Goal: Contribute content: Contribute content

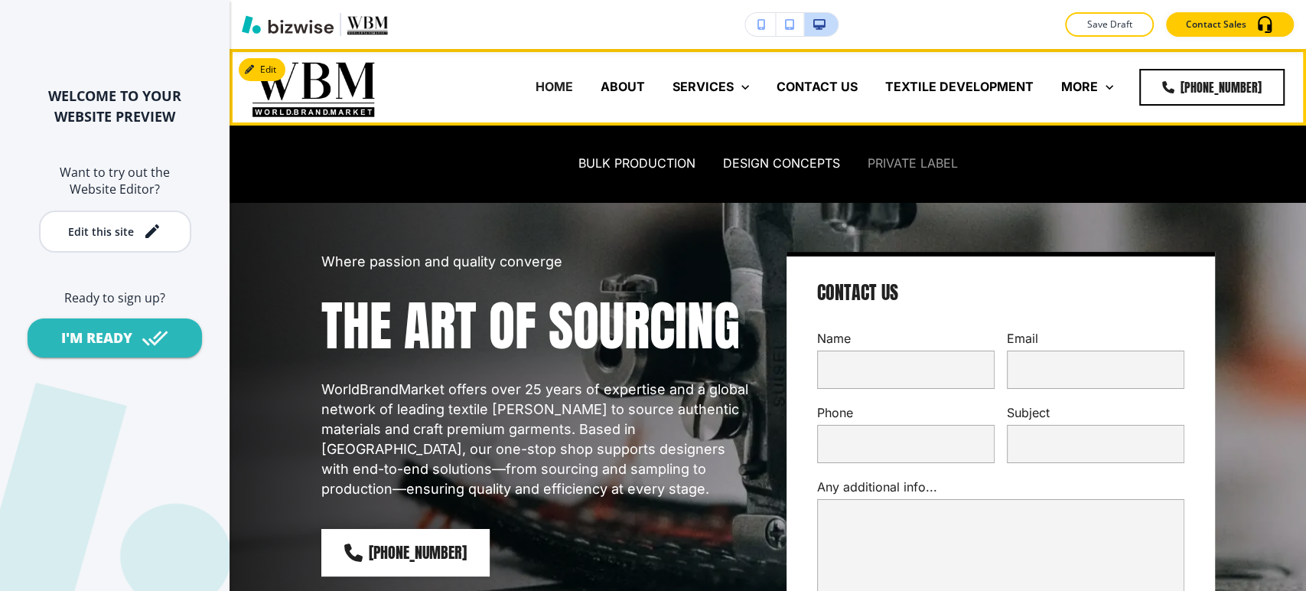
click at [911, 165] on p "PRIVATE LABEL" at bounding box center [913, 164] width 90 height 18
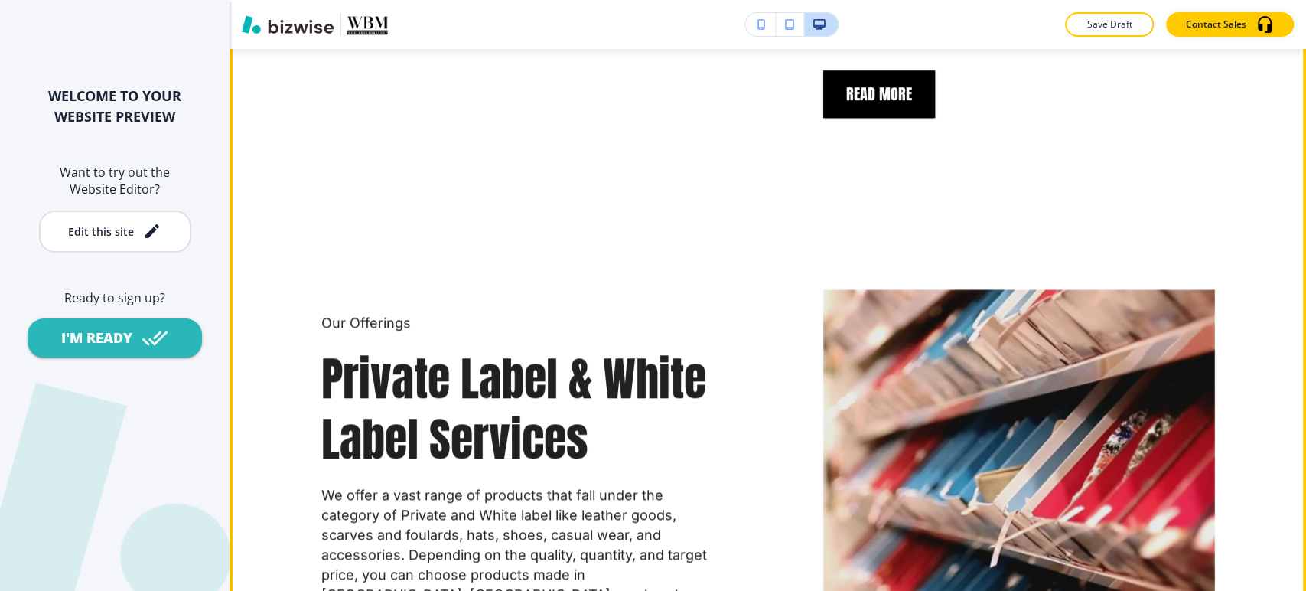
scroll to position [595, 0]
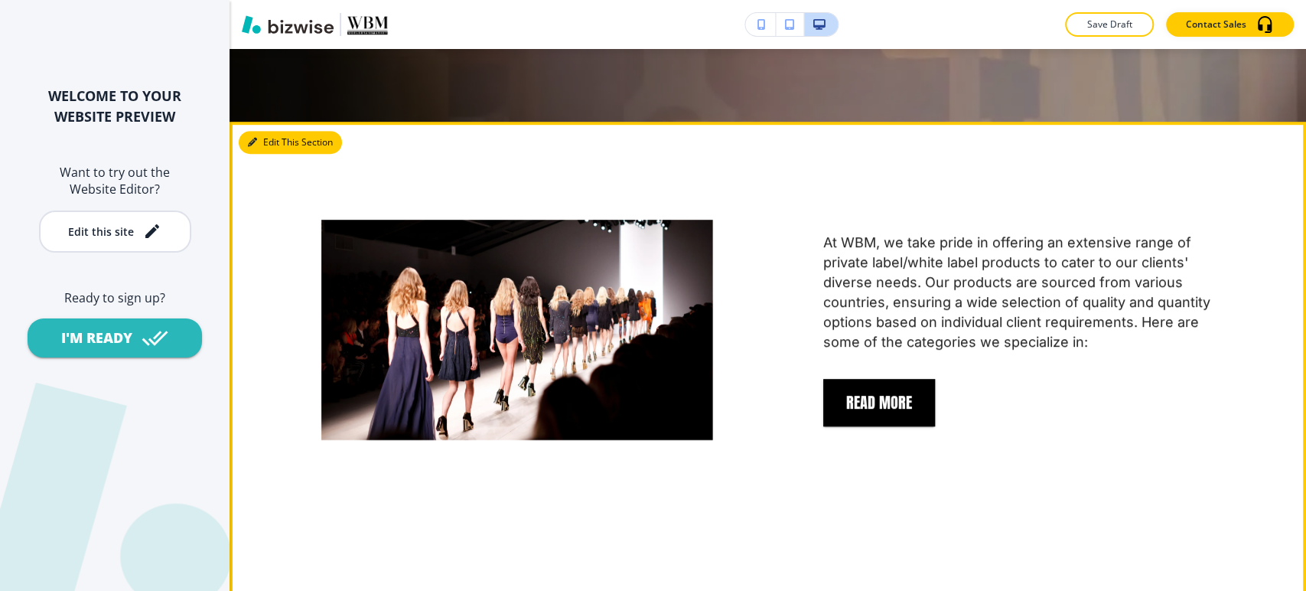
click at [266, 131] on button "Edit This Section" at bounding box center [290, 142] width 103 height 23
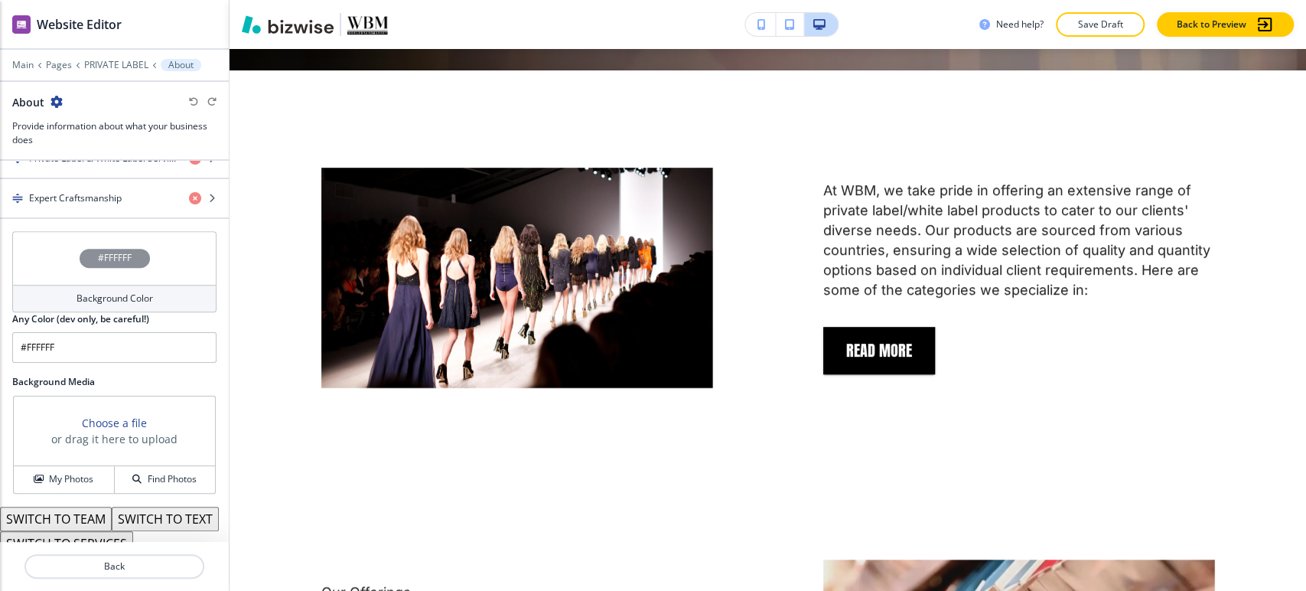
scroll to position [562, 0]
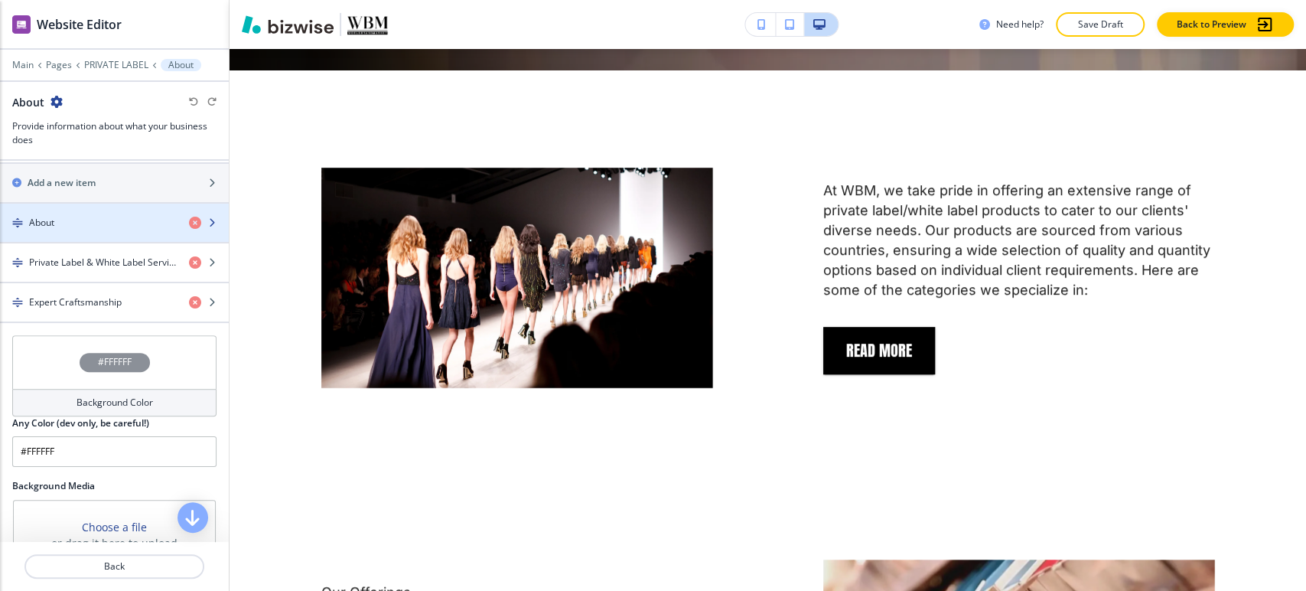
click at [129, 230] on div "button" at bounding box center [114, 236] width 229 height 12
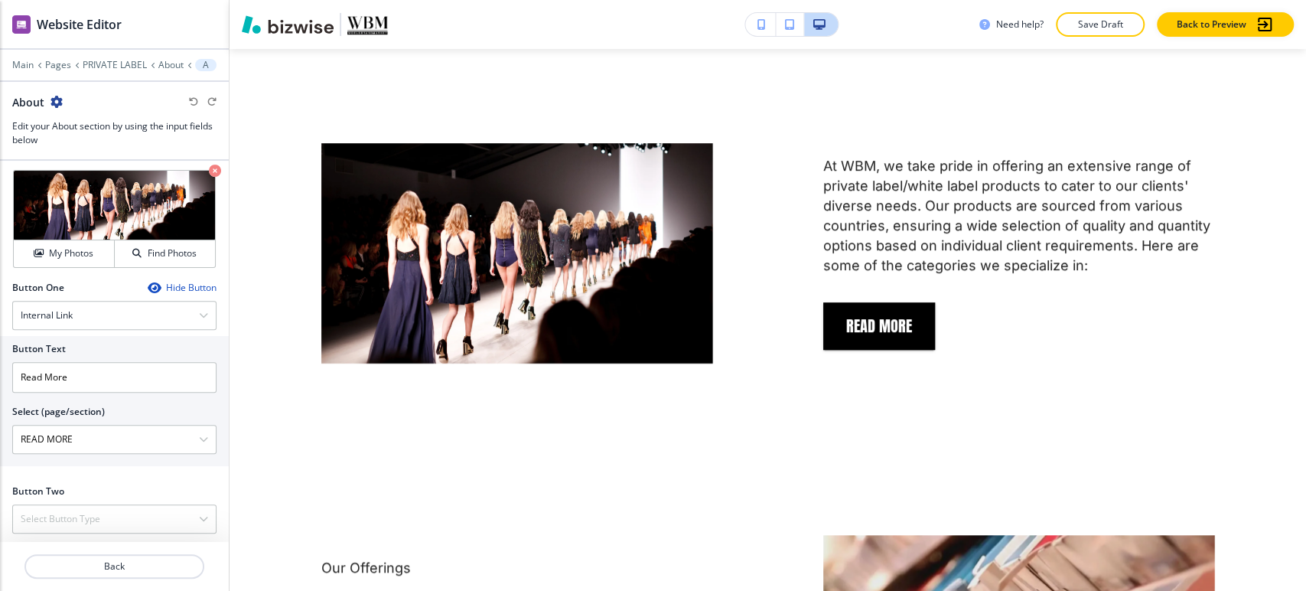
scroll to position [559, 0]
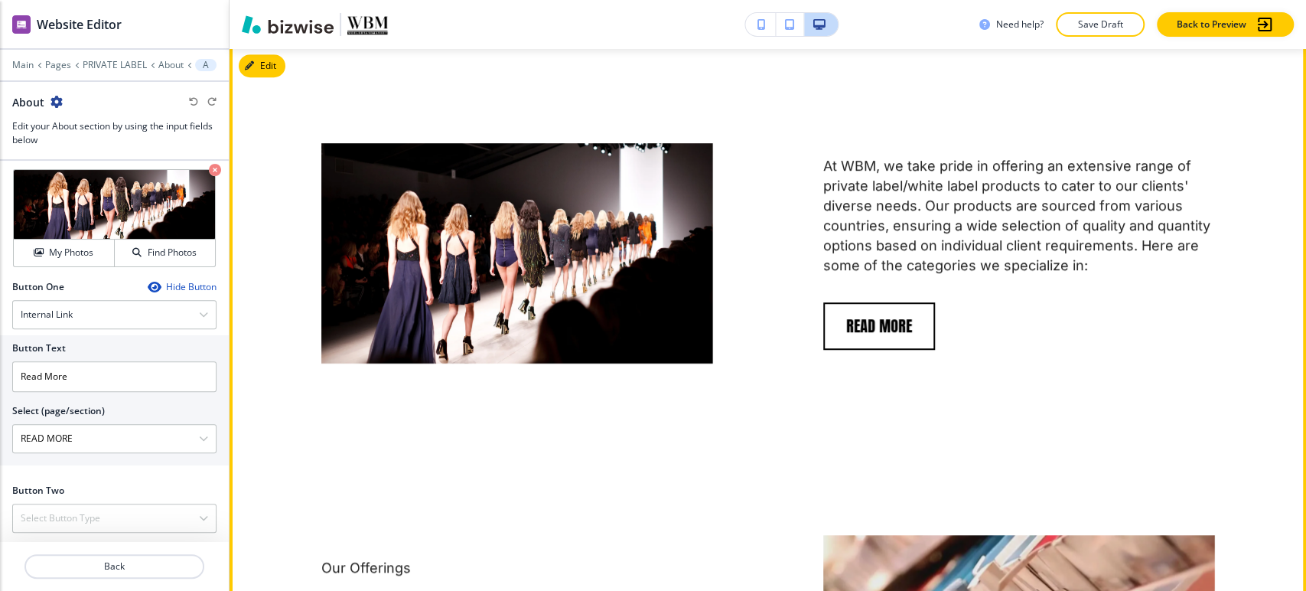
click at [849, 302] on button "Read More" at bounding box center [879, 325] width 112 height 47
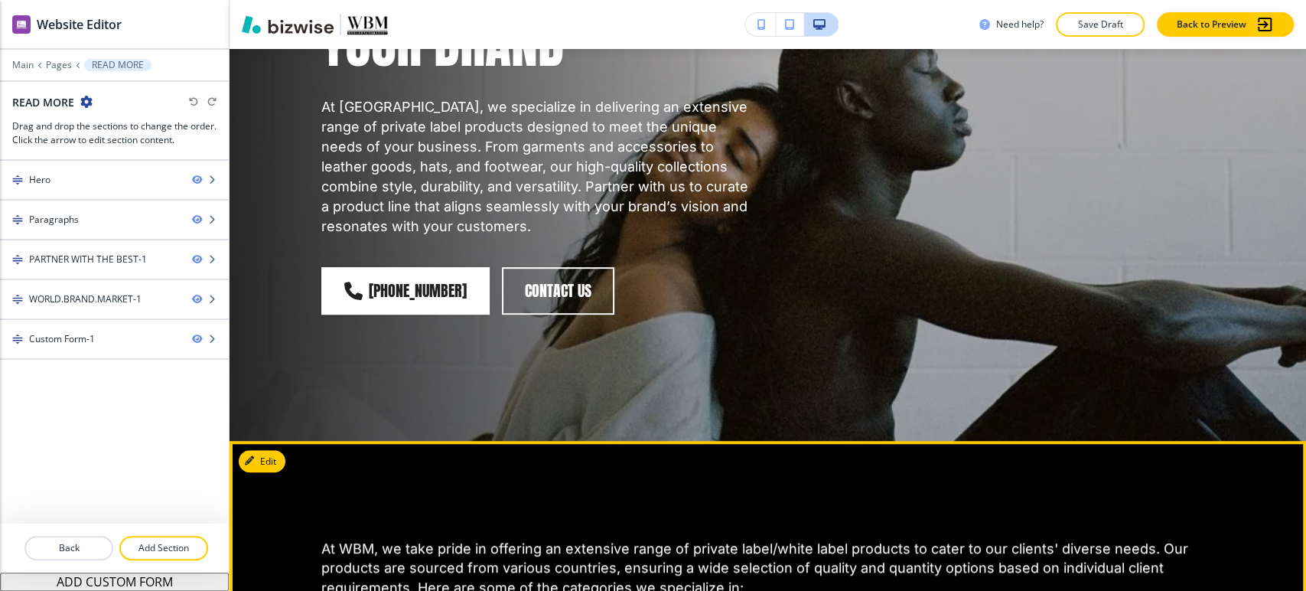
scroll to position [0, 0]
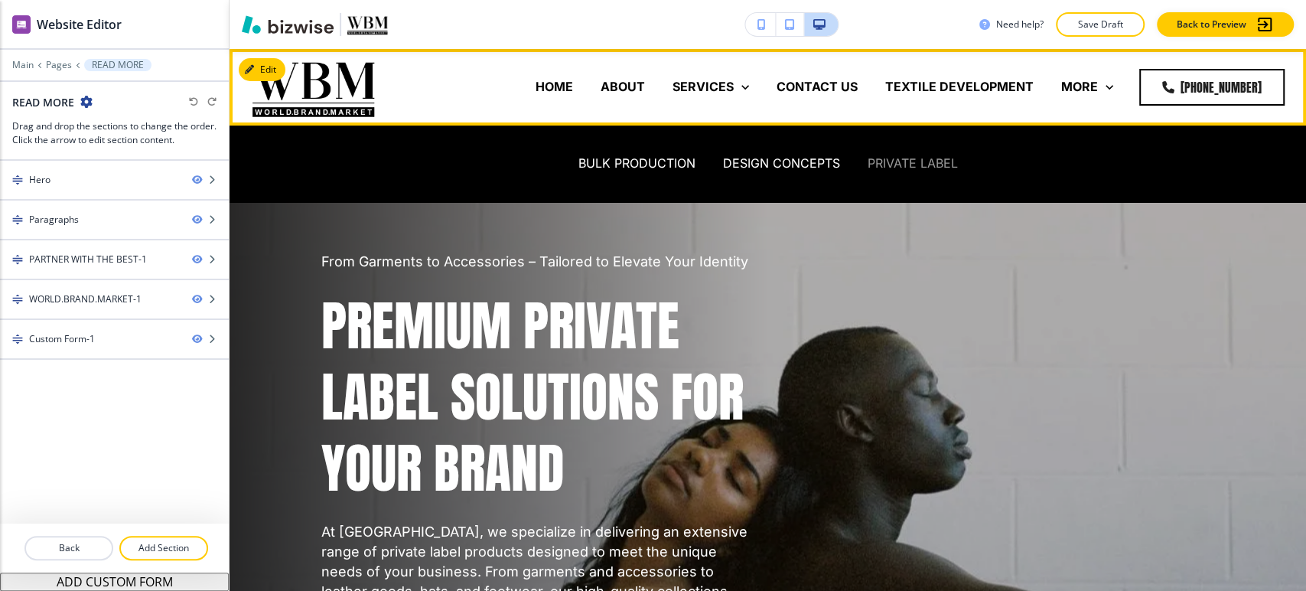
click at [902, 159] on p "PRIVATE LABEL" at bounding box center [913, 164] width 90 height 18
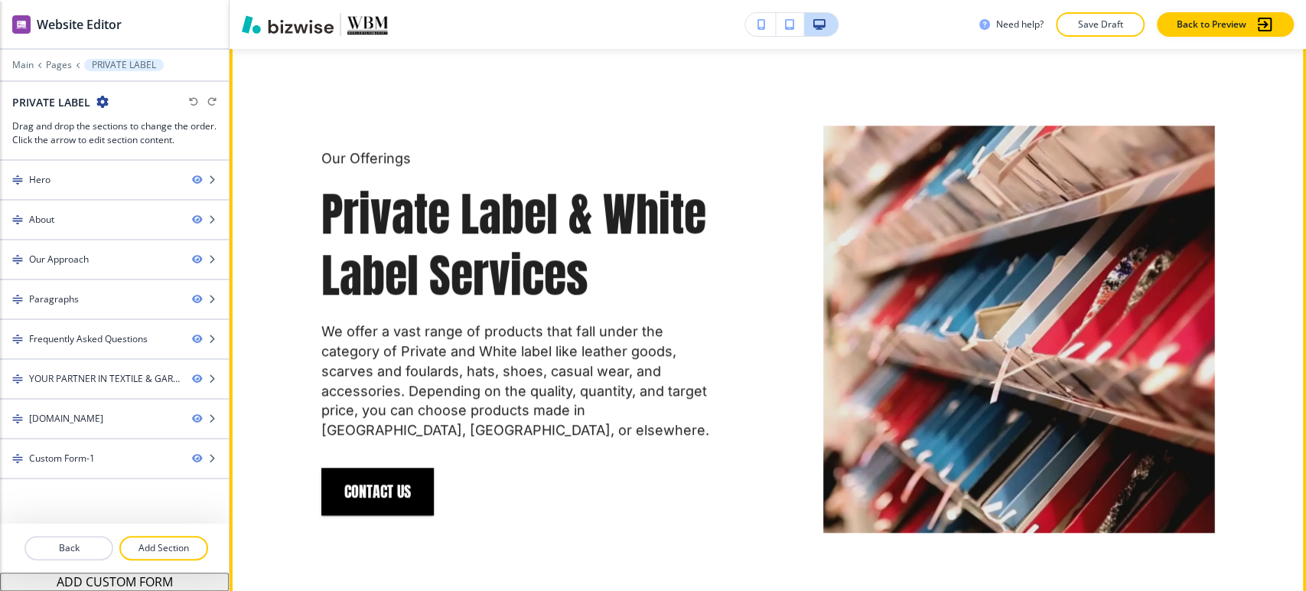
scroll to position [1020, 0]
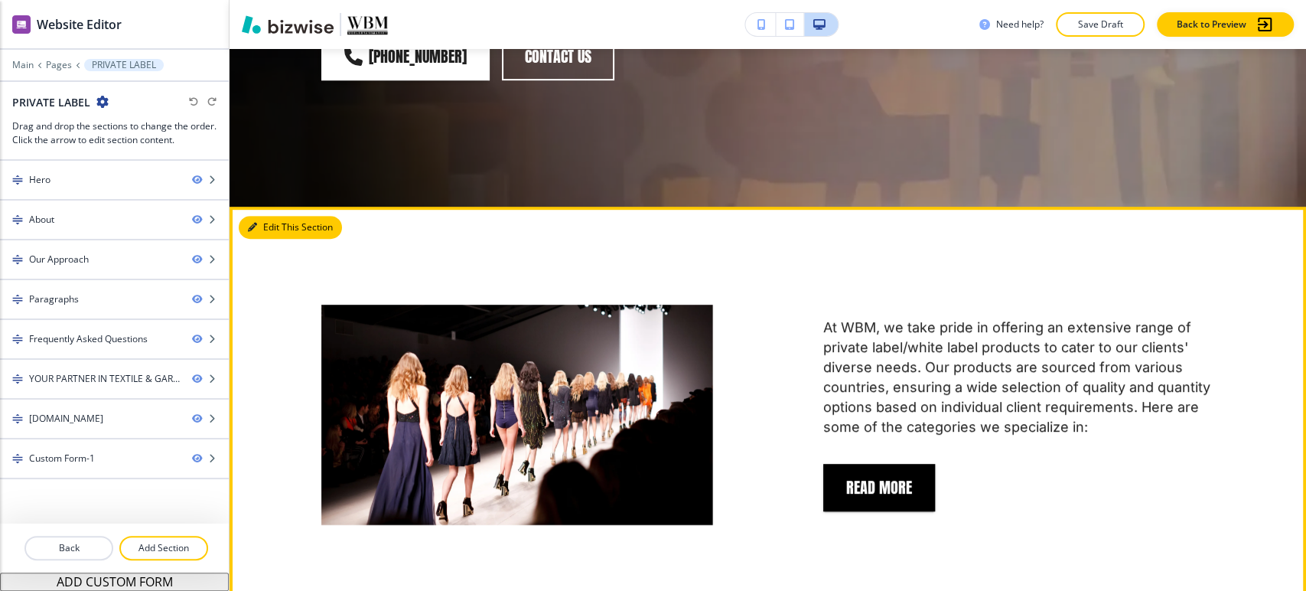
click at [250, 216] on button "Edit This Section" at bounding box center [290, 227] width 103 height 23
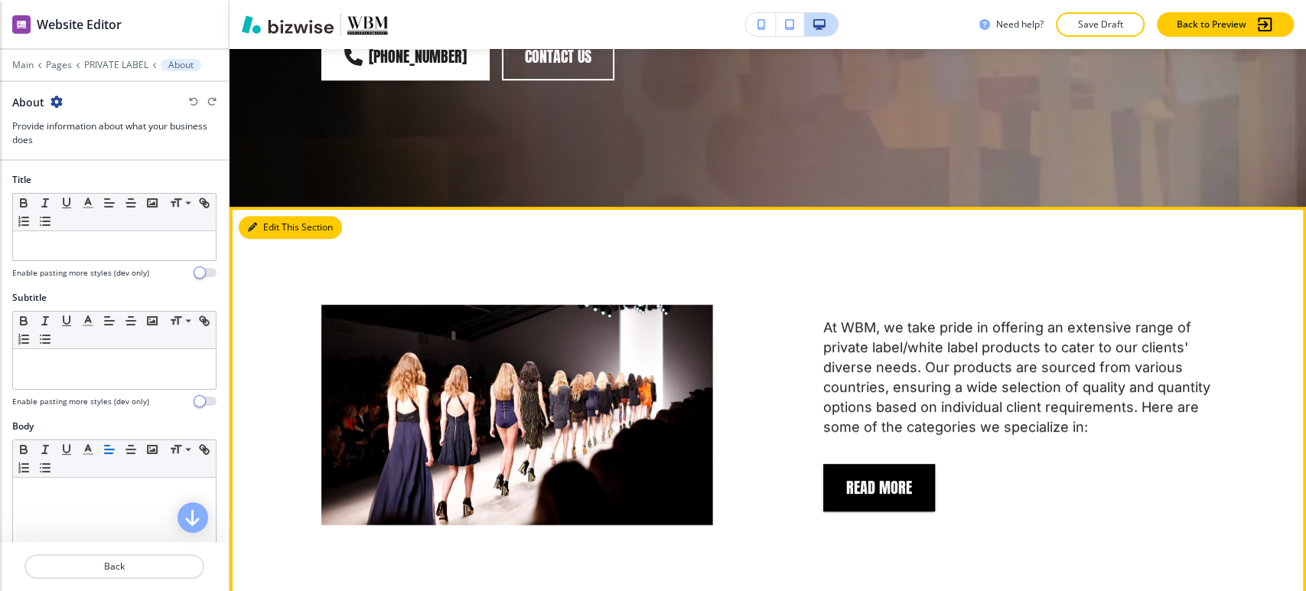
scroll to position [647, 0]
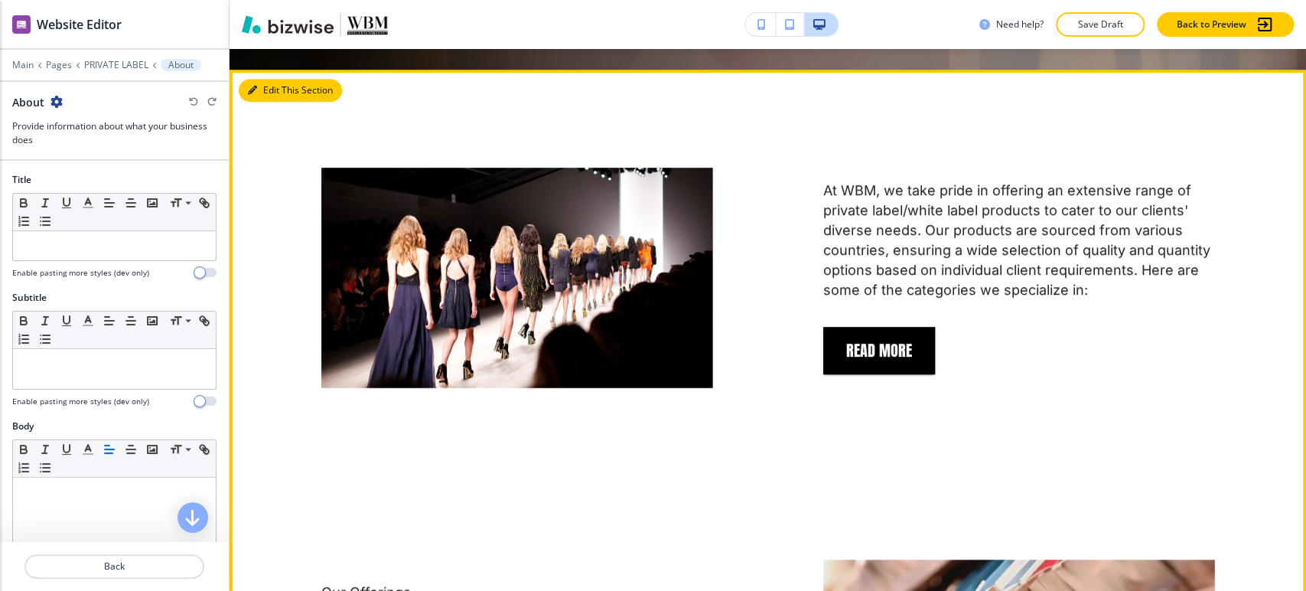
click at [266, 79] on button "Edit This Section" at bounding box center [290, 90] width 103 height 23
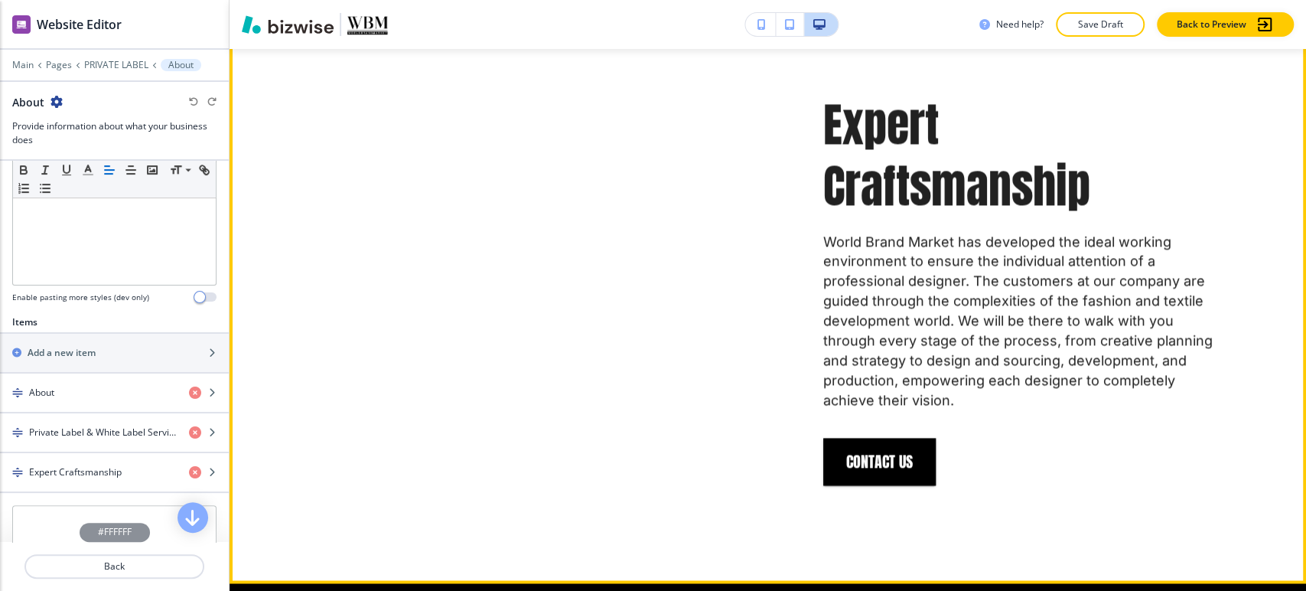
scroll to position [1752, 0]
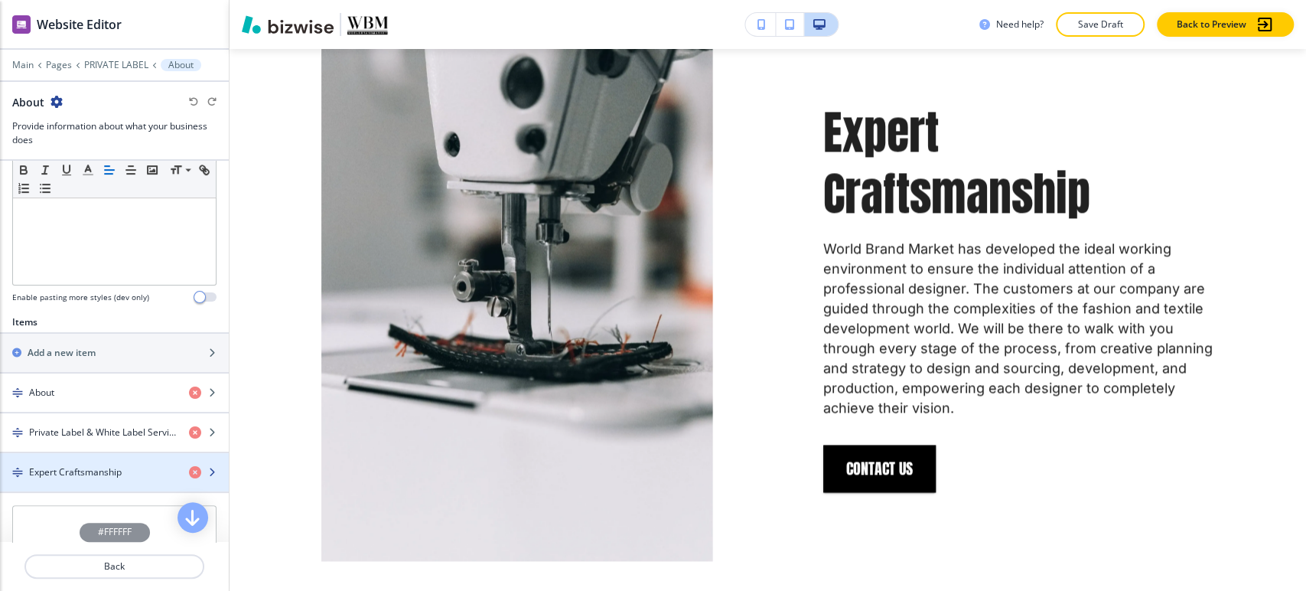
click at [142, 465] on div "Expert Craftsmanship" at bounding box center [88, 472] width 177 height 14
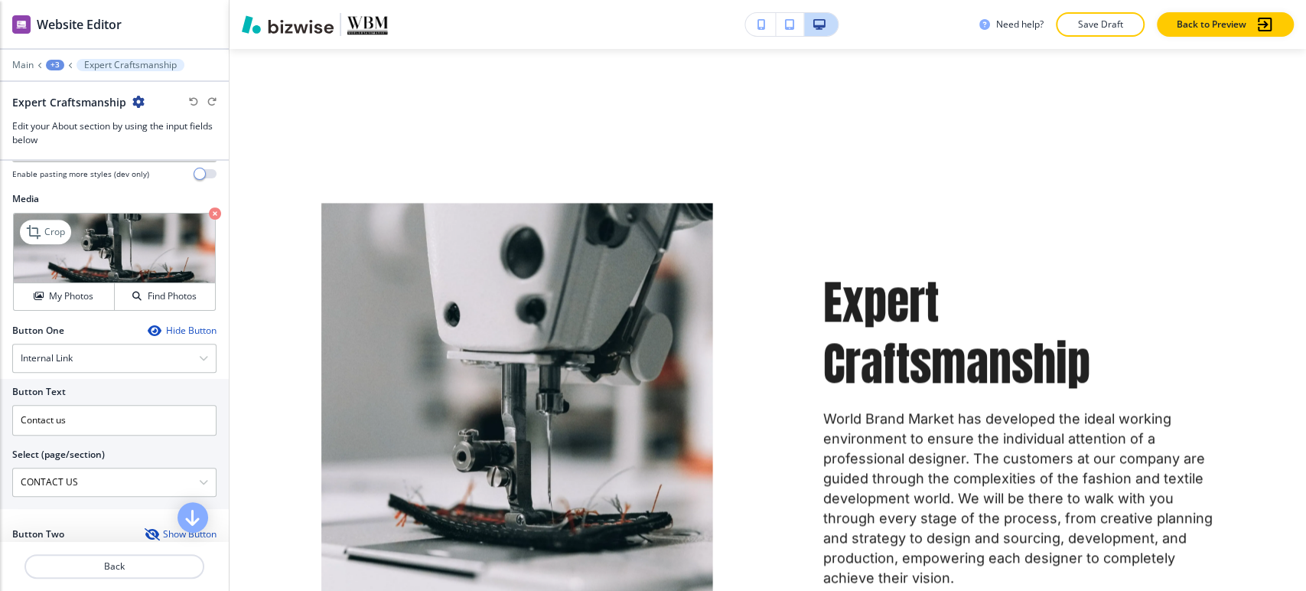
scroll to position [486, 0]
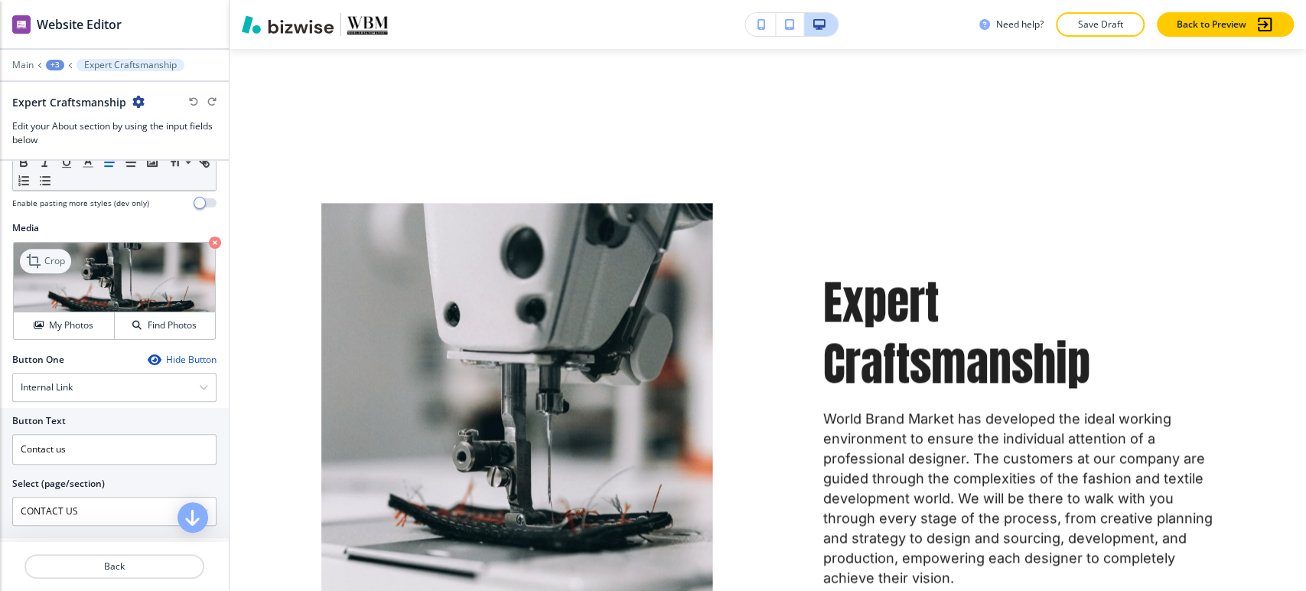
click at [41, 257] on icon at bounding box center [35, 261] width 18 height 18
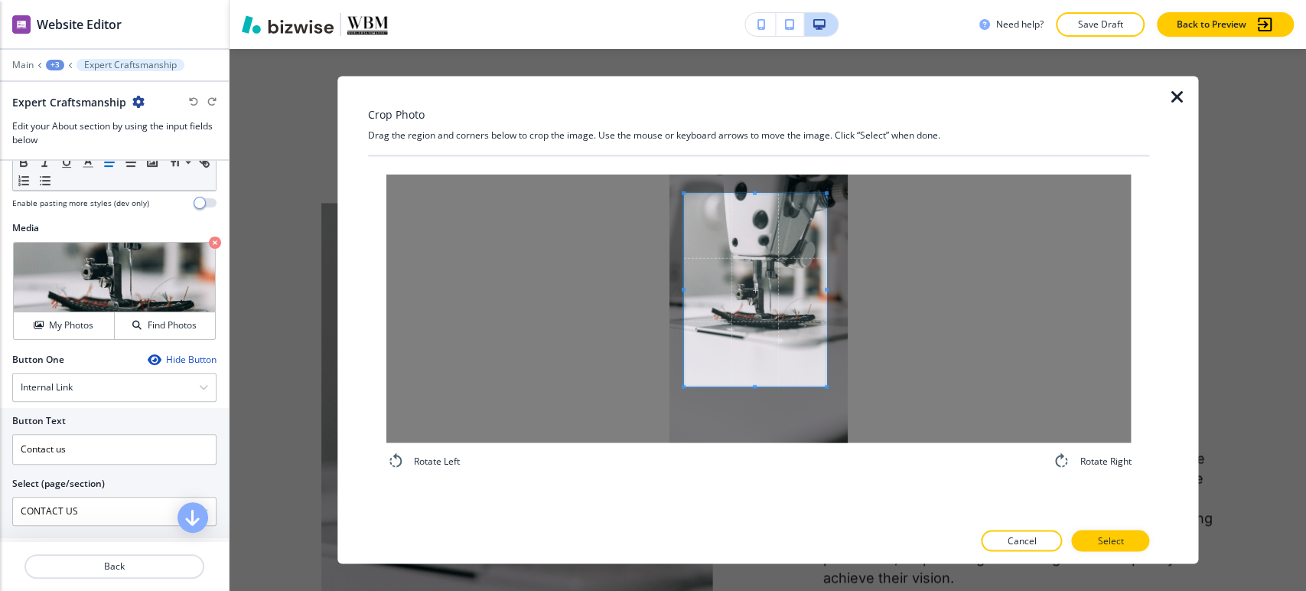
click at [757, 245] on span at bounding box center [754, 290] width 143 height 193
click at [843, 286] on div at bounding box center [758, 308] width 745 height 268
click at [676, 288] on span at bounding box center [678, 290] width 4 height 4
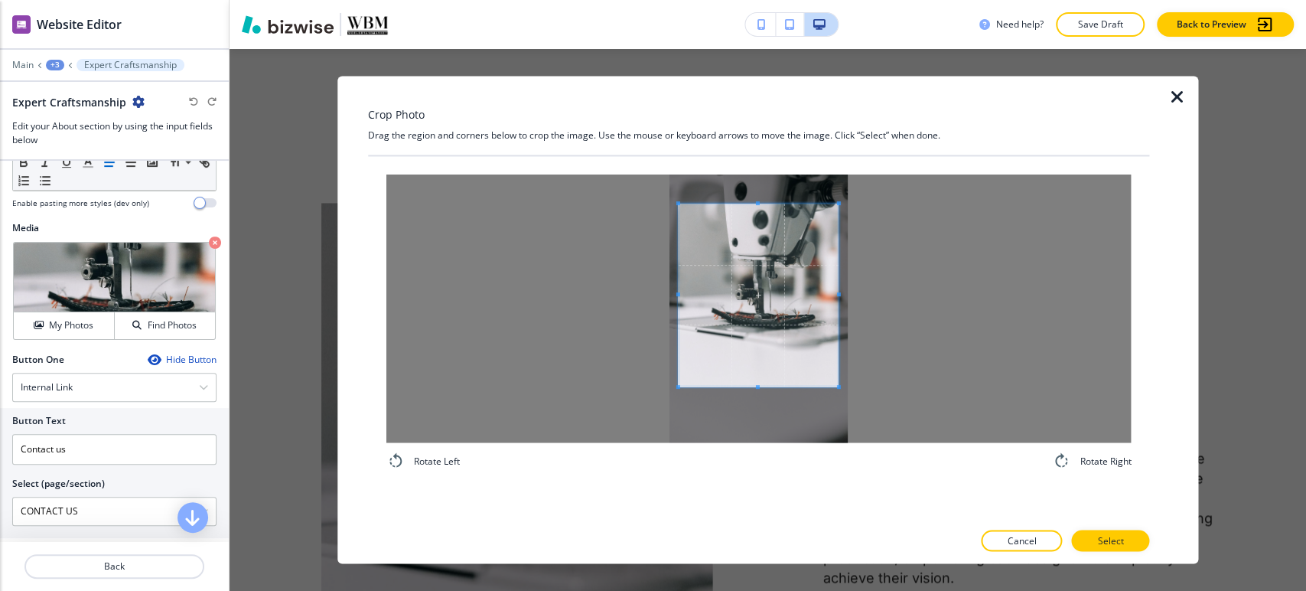
click at [756, 203] on span at bounding box center [758, 203] width 4 height 4
click at [769, 281] on span at bounding box center [759, 285] width 161 height 183
click at [760, 372] on span at bounding box center [759, 372] width 4 height 4
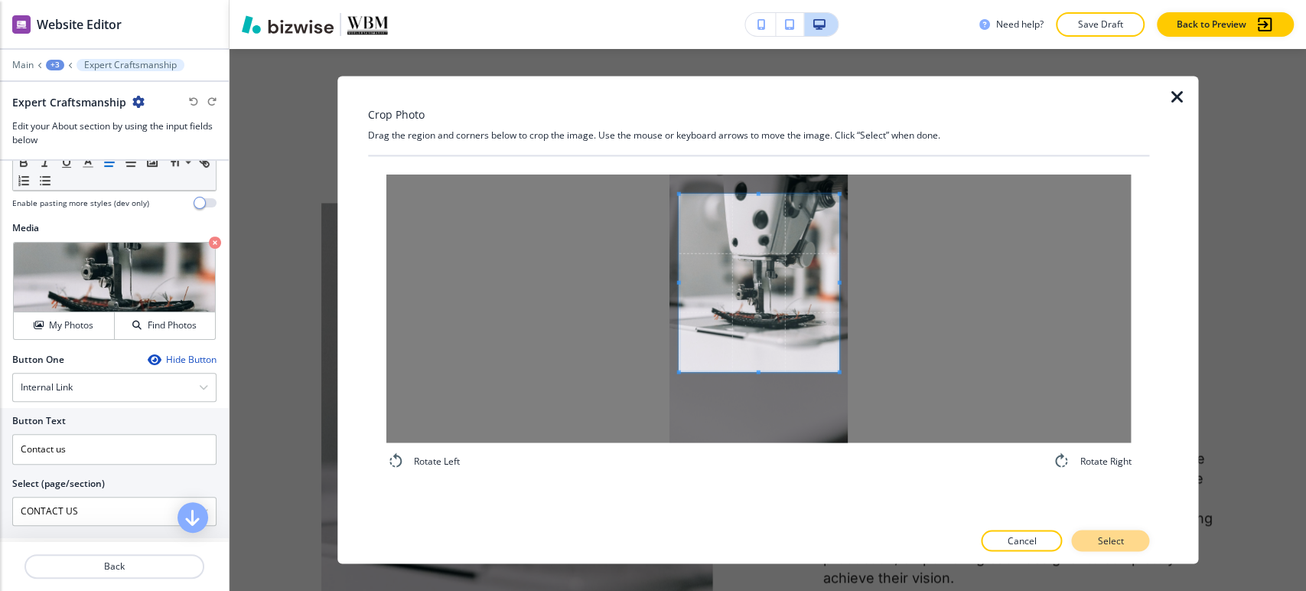
click at [1103, 531] on button "Select" at bounding box center [1110, 540] width 78 height 21
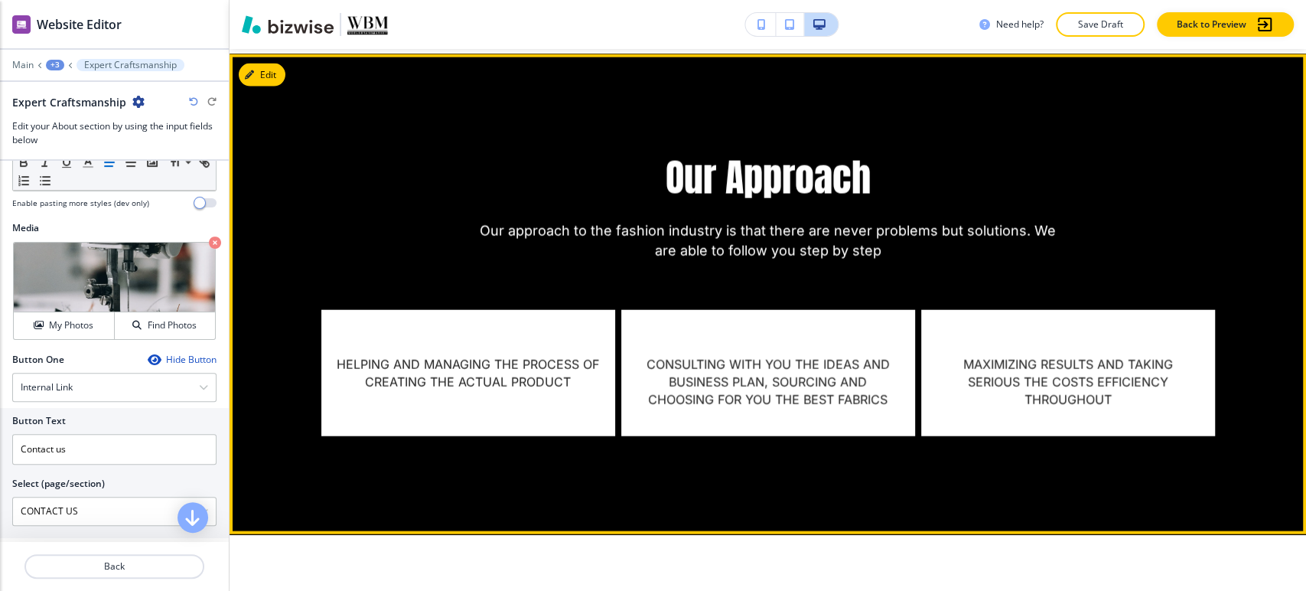
scroll to position [2177, 0]
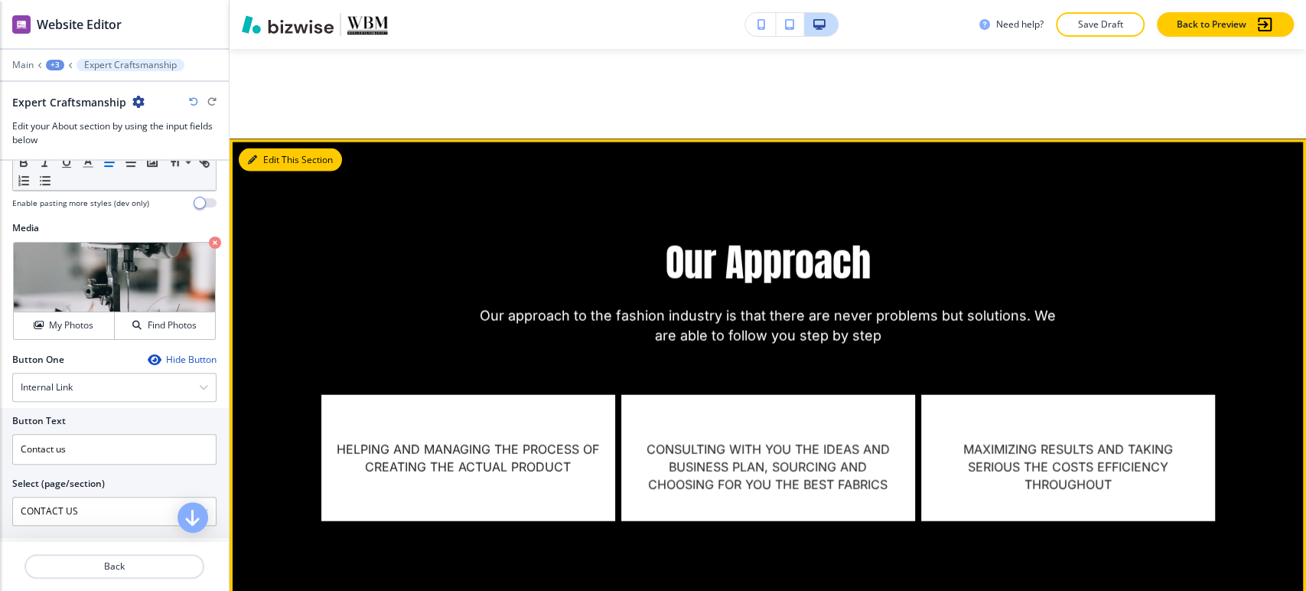
click at [270, 148] on button "Edit This Section" at bounding box center [290, 159] width 103 height 23
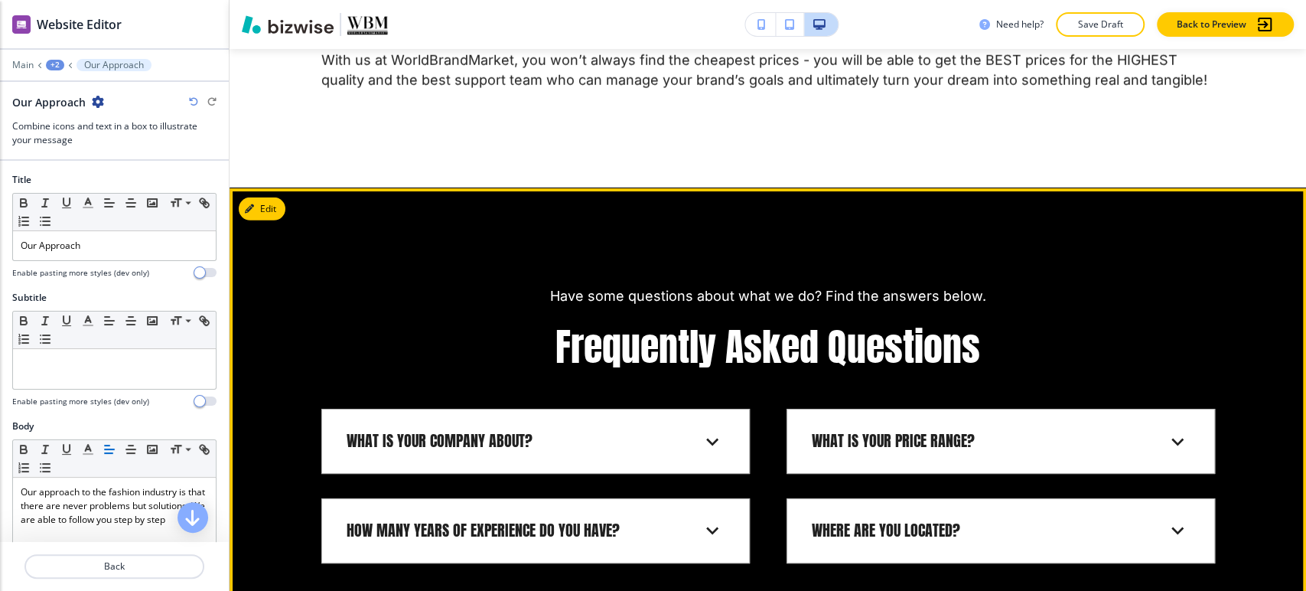
scroll to position [2842, 0]
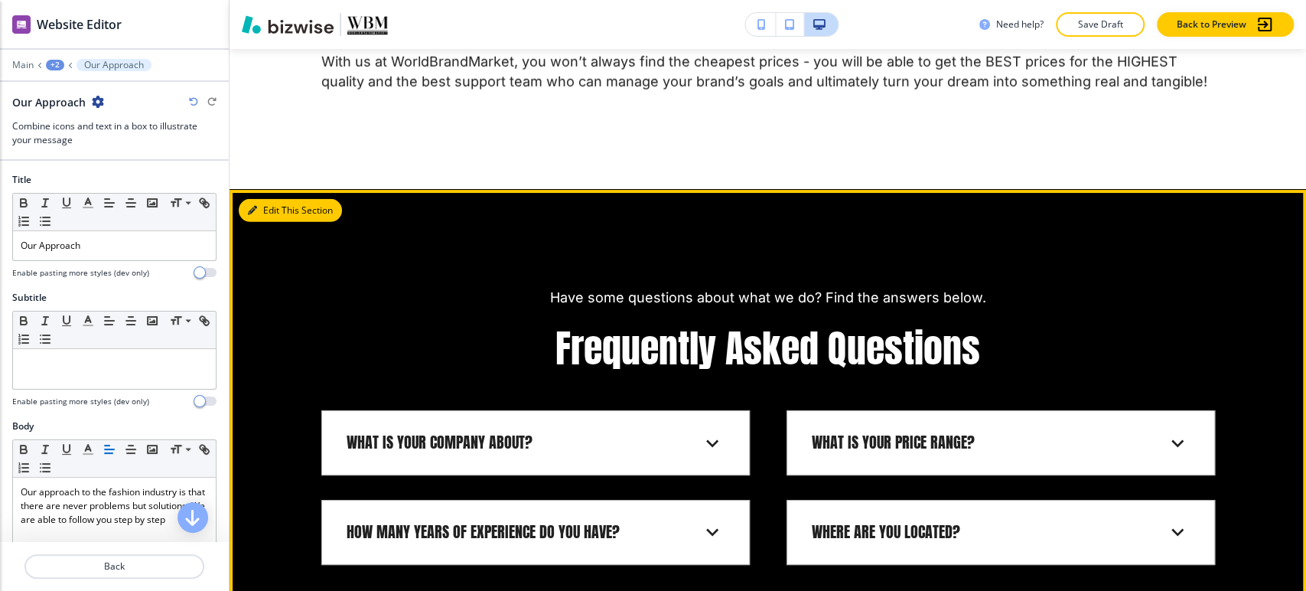
click at [272, 199] on button "Edit This Section" at bounding box center [290, 210] width 103 height 23
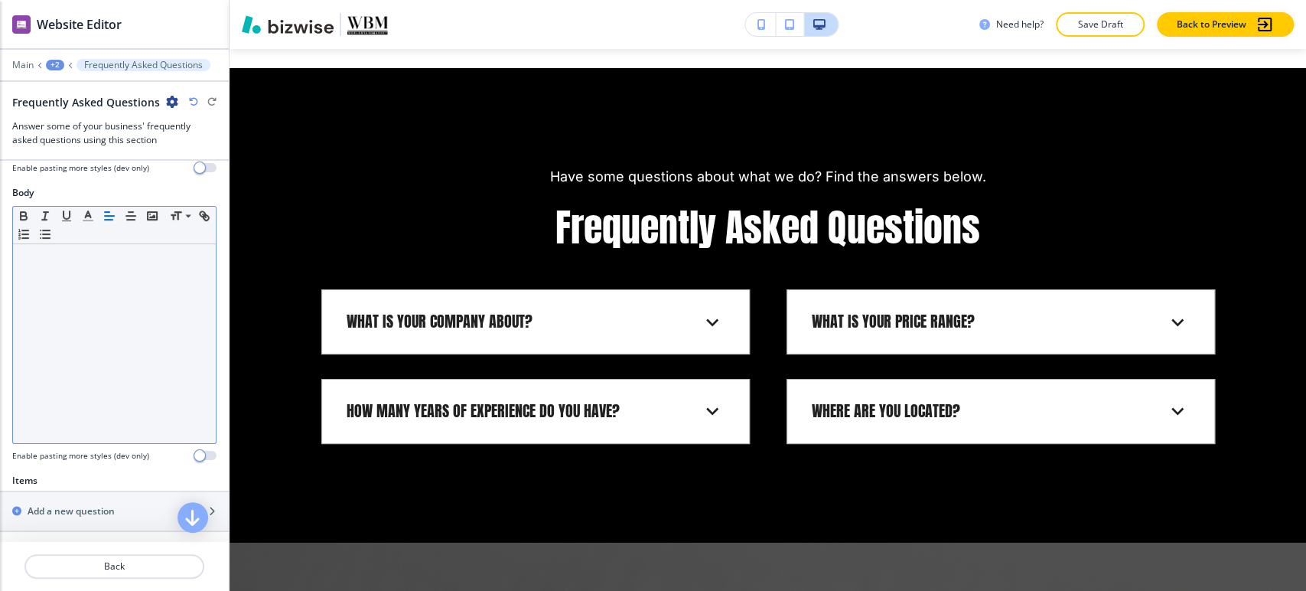
scroll to position [510, 0]
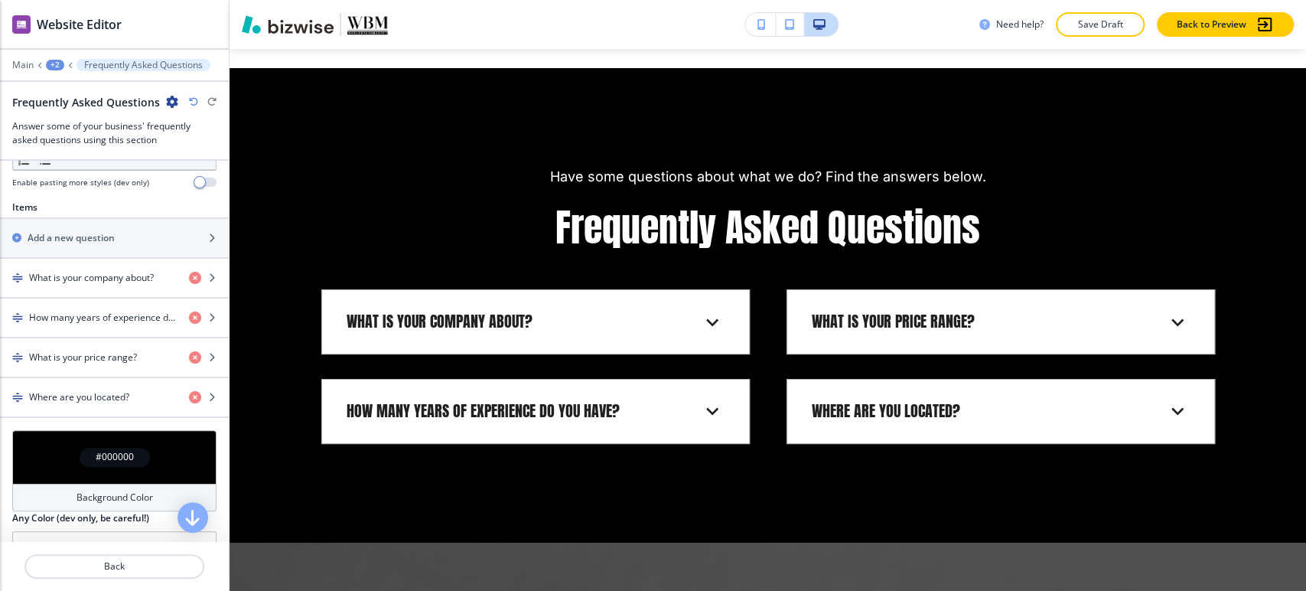
click at [101, 497] on h4 "Background Color" at bounding box center [115, 498] width 77 height 14
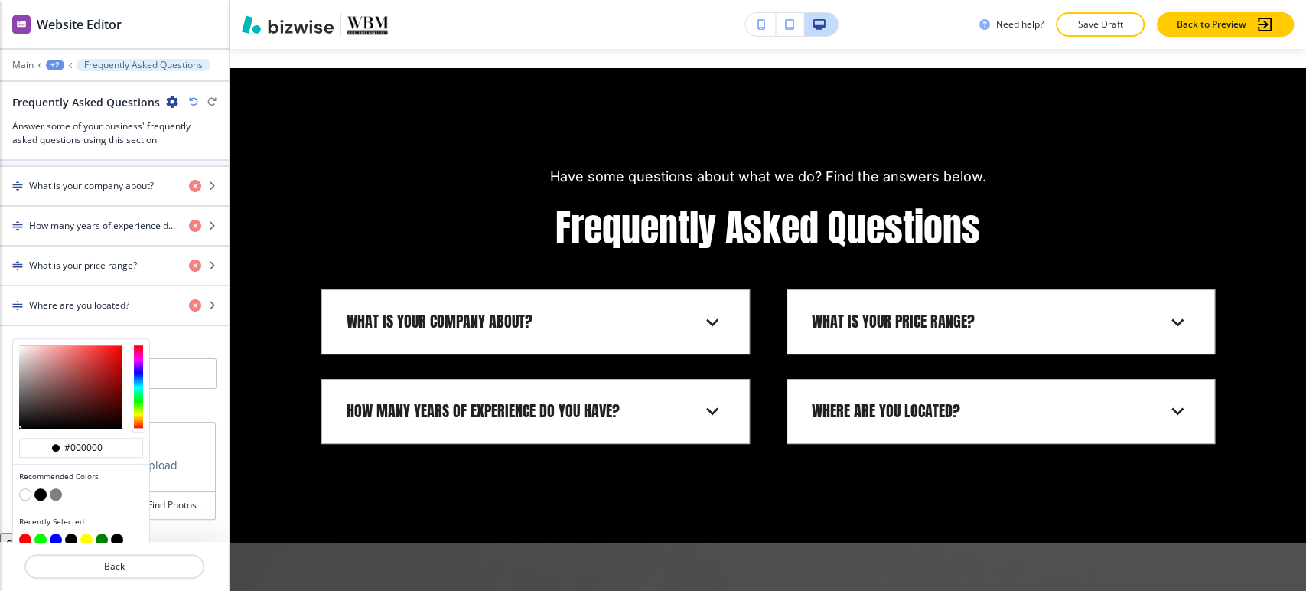
scroll to position [613, 0]
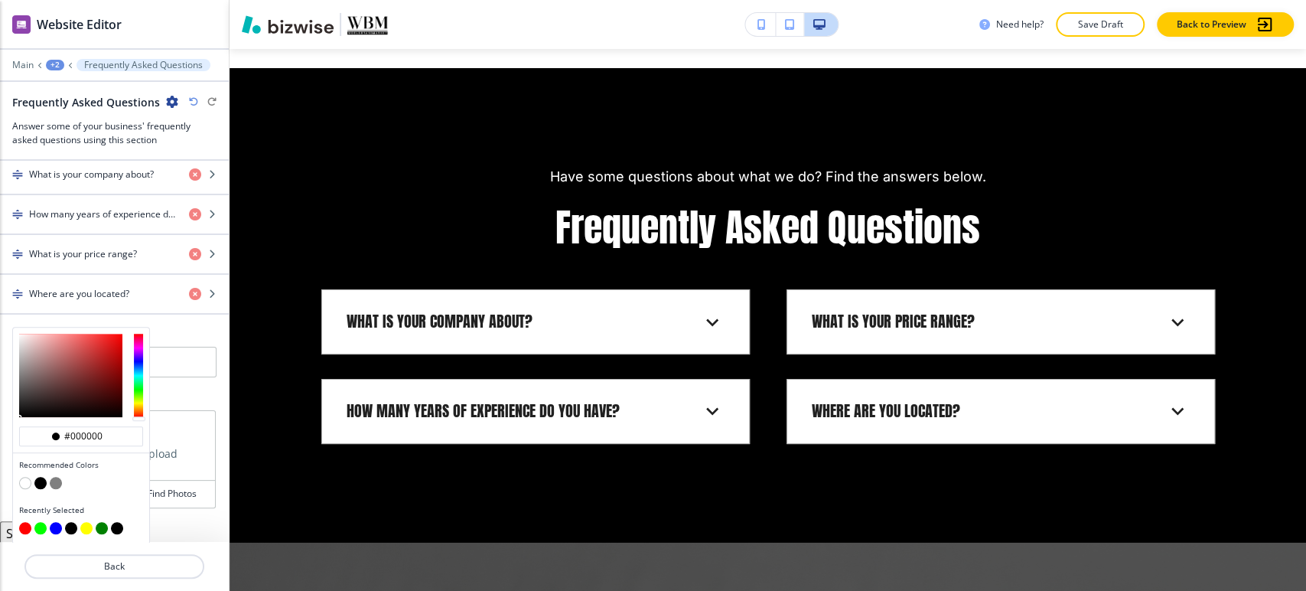
click at [24, 479] on button "button" at bounding box center [25, 483] width 12 height 12
type input "#FFFFFF"
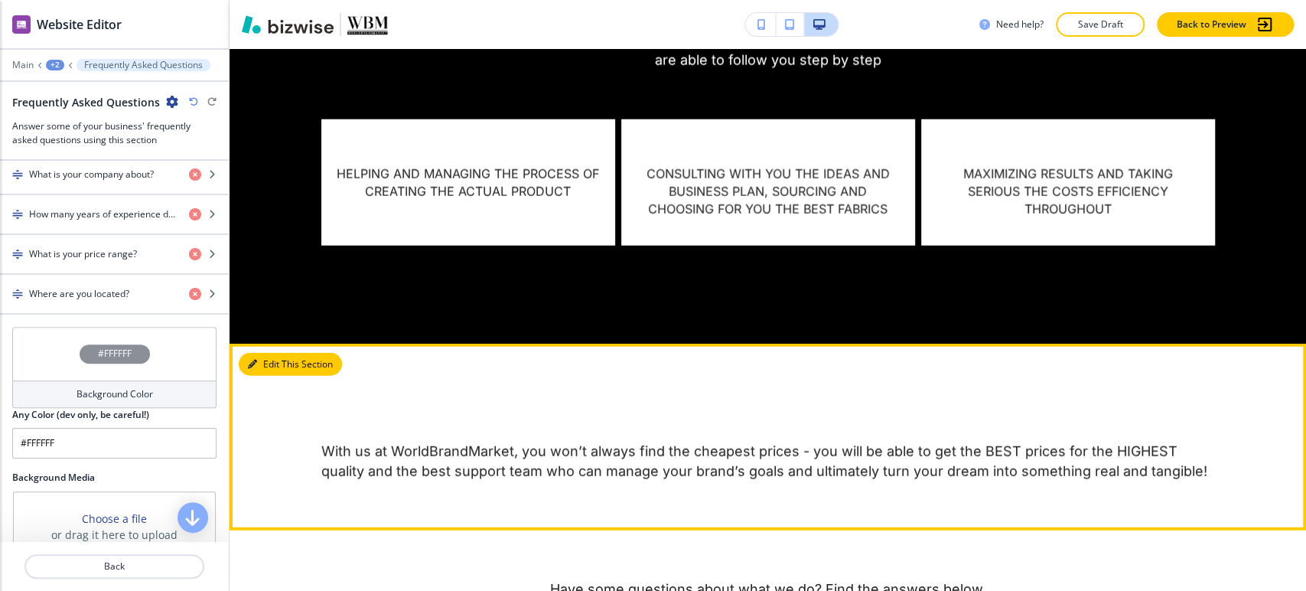
click at [249, 353] on button "Edit This Section" at bounding box center [290, 364] width 103 height 23
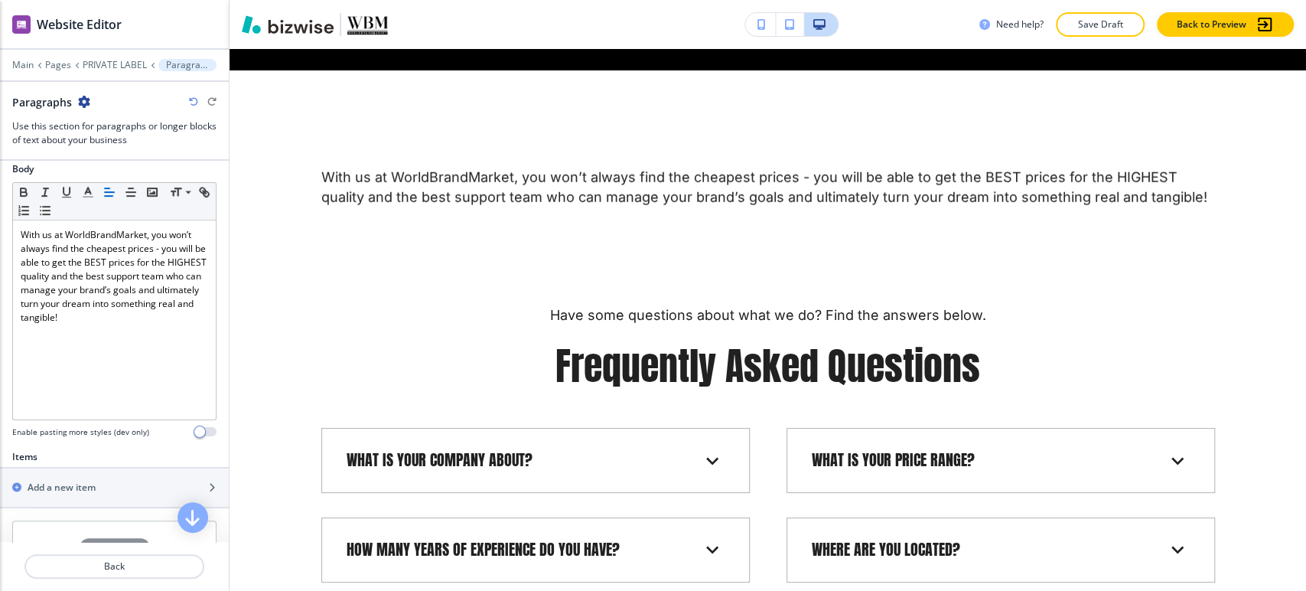
scroll to position [606, 0]
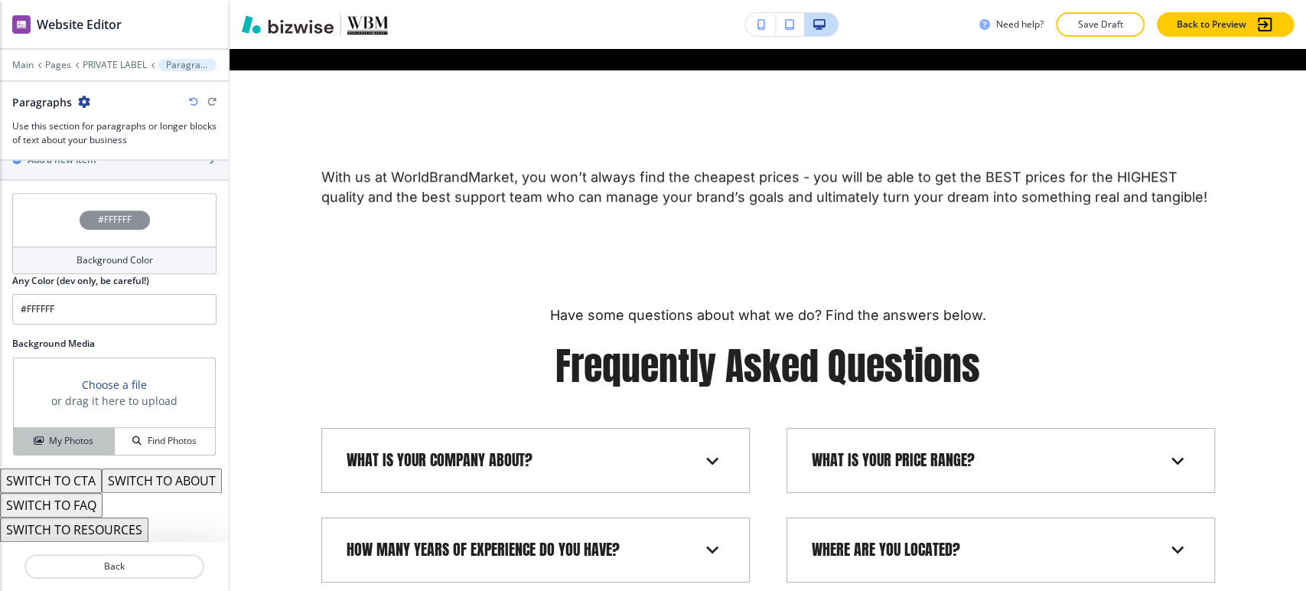
click at [85, 434] on h4 "My Photos" at bounding box center [71, 441] width 44 height 14
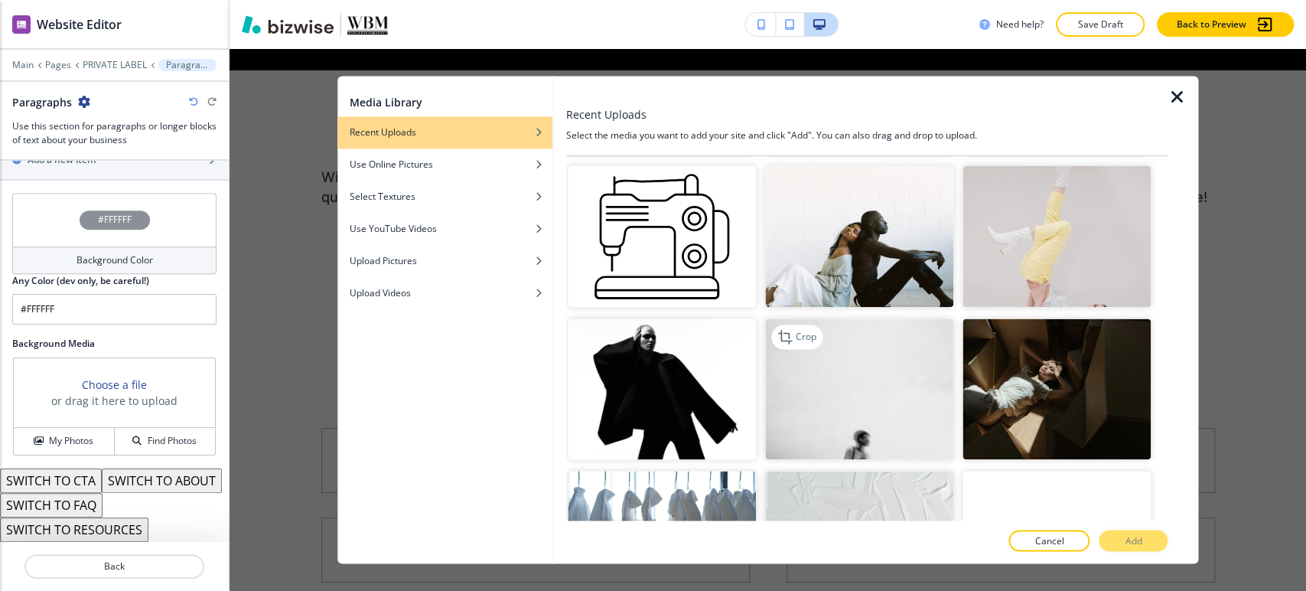
scroll to position [935, 0]
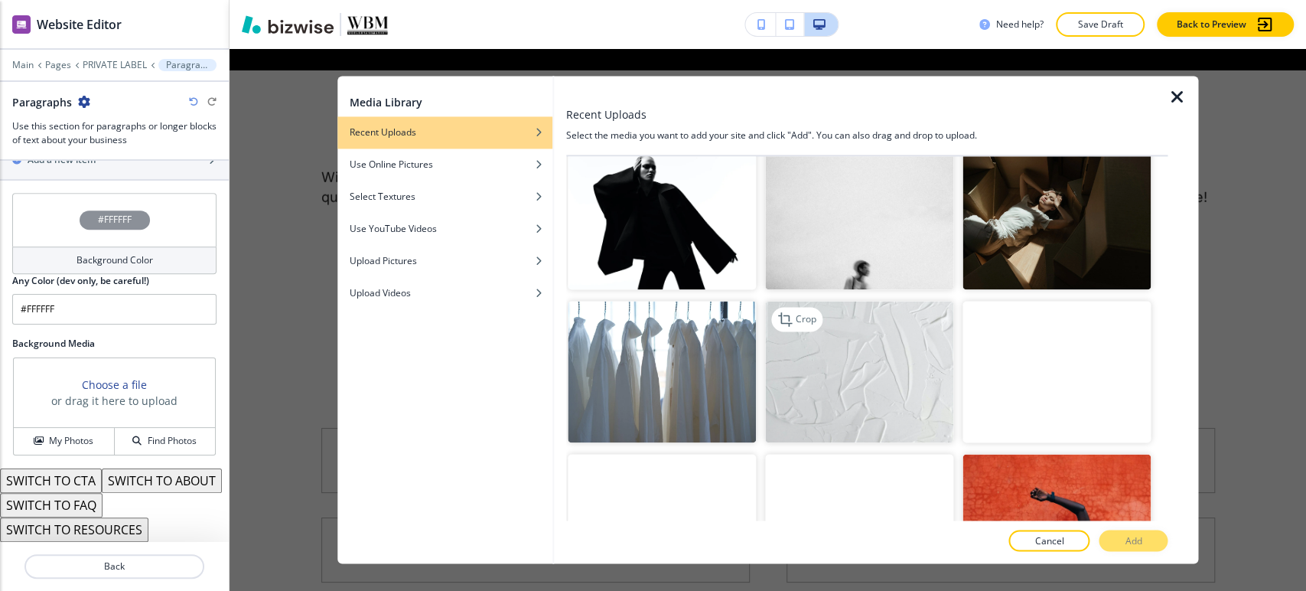
click at [889, 357] on img "button" at bounding box center [859, 373] width 188 height 142
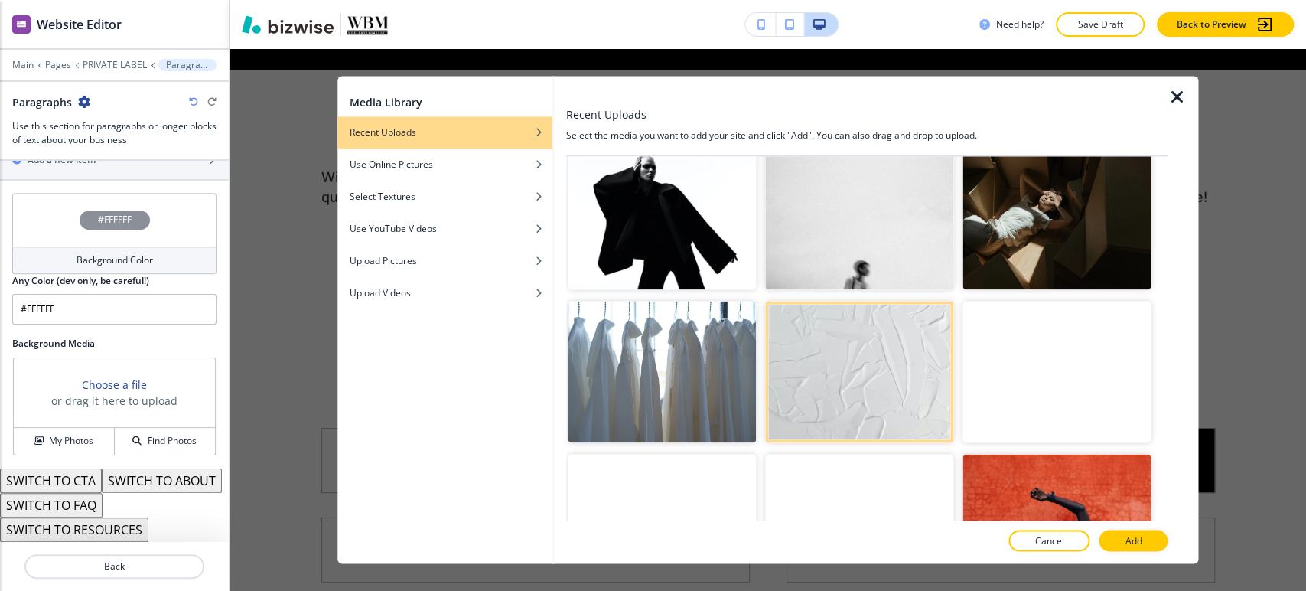
click at [1130, 546] on p "Add" at bounding box center [1133, 541] width 17 height 14
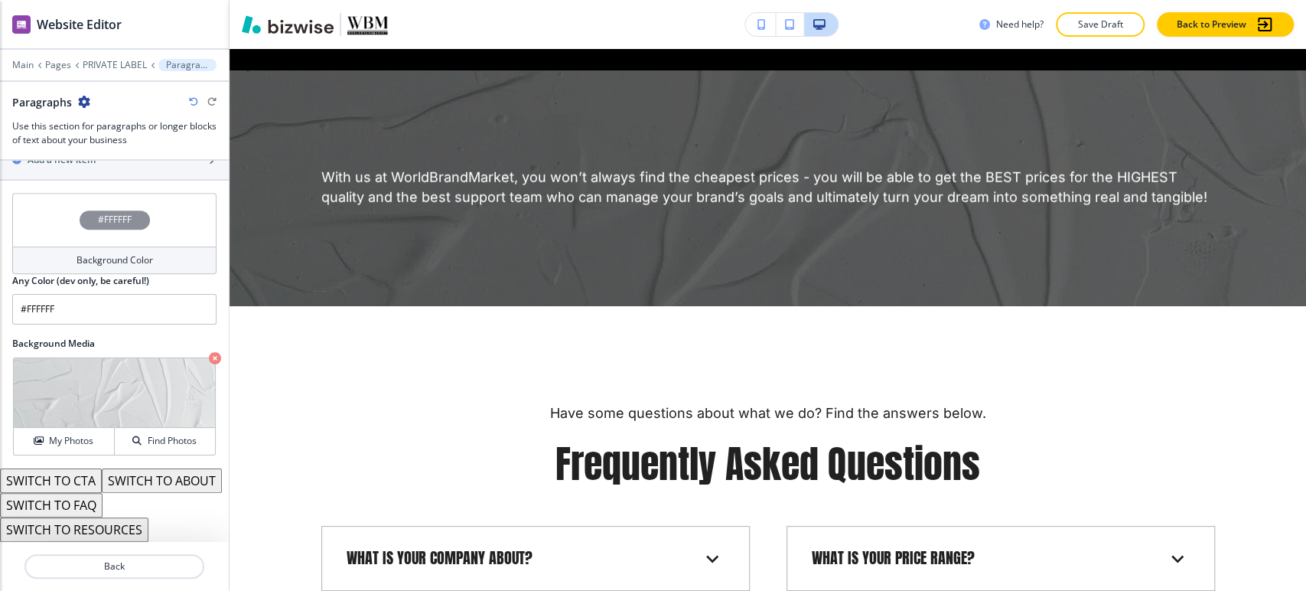
scroll to position [521, 0]
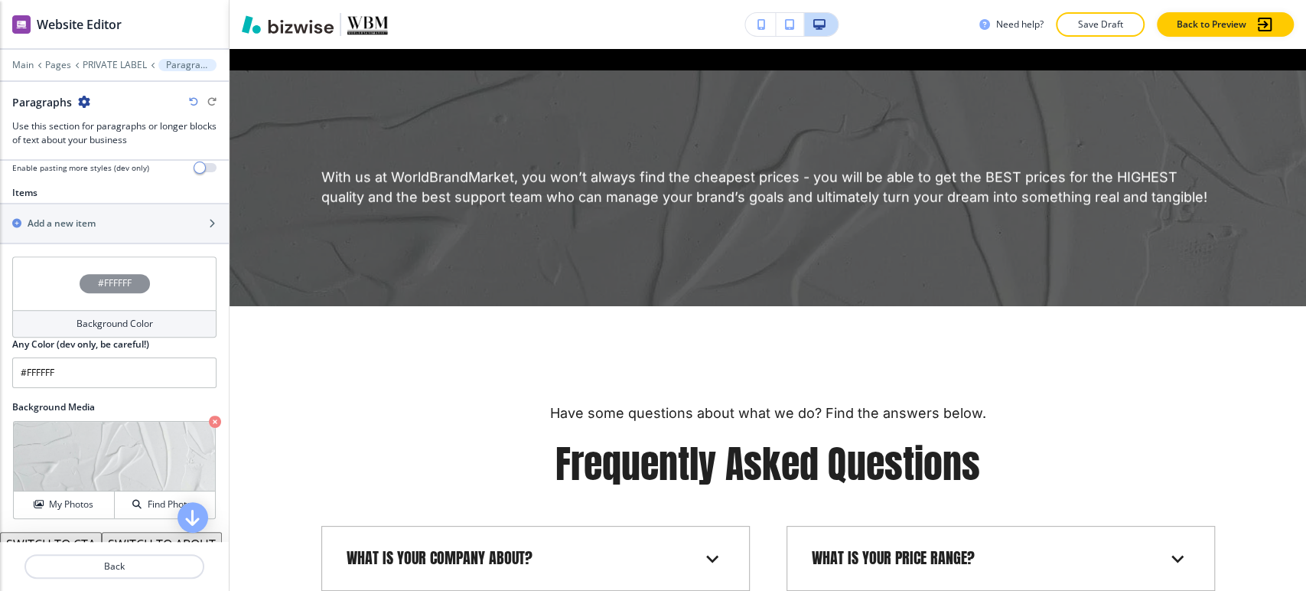
click at [135, 323] on h4 "Background Color" at bounding box center [115, 324] width 77 height 14
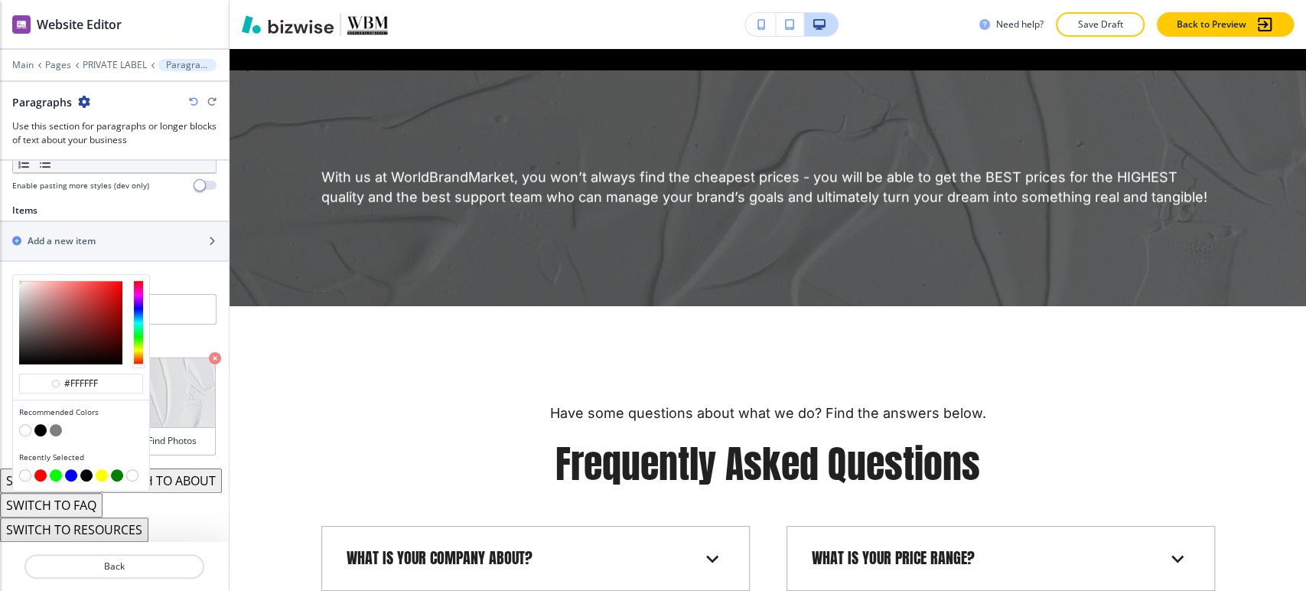
click at [24, 424] on button "button" at bounding box center [25, 430] width 12 height 12
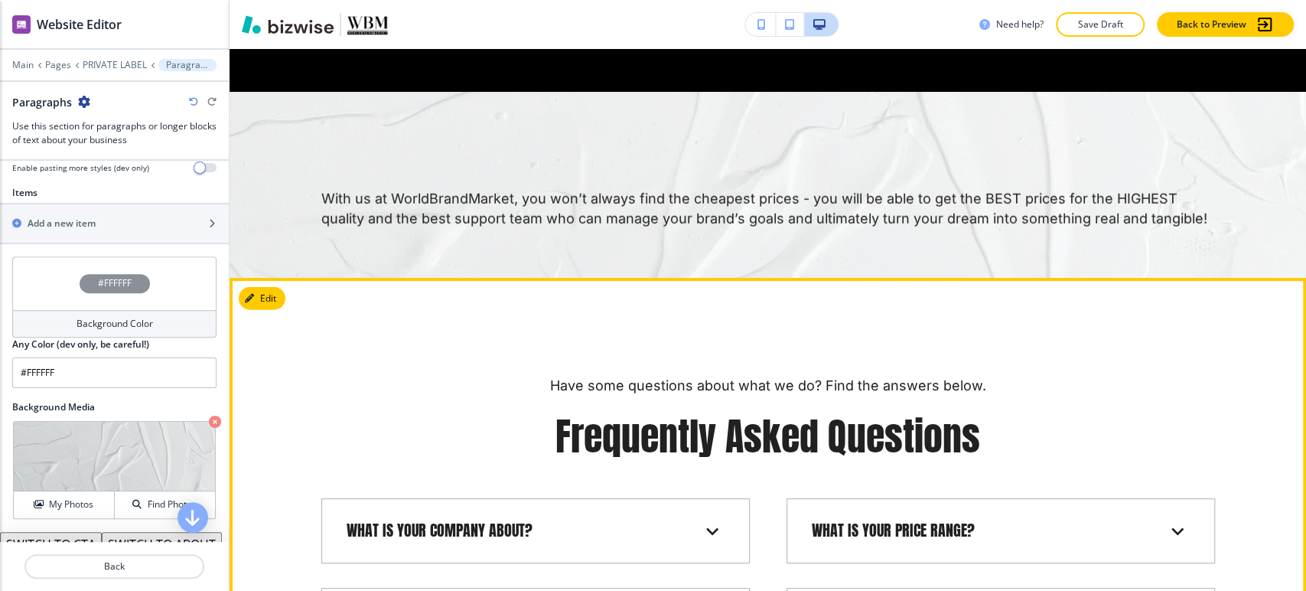
scroll to position [2727, 0]
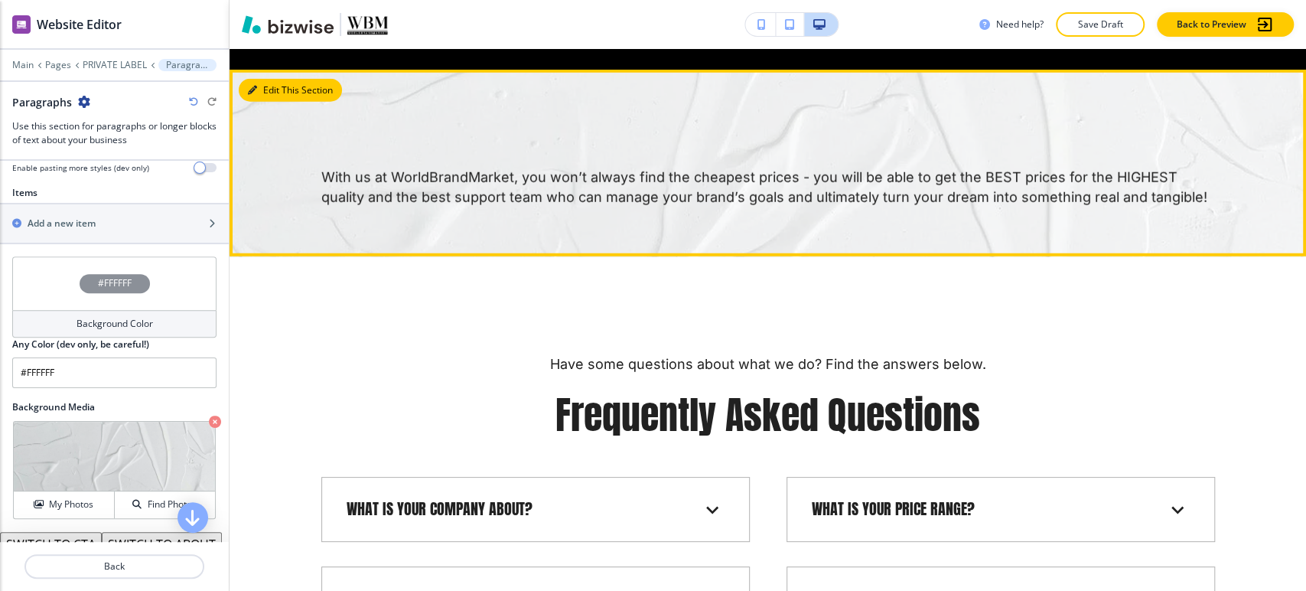
click at [251, 79] on button "Edit This Section" at bounding box center [290, 90] width 103 height 23
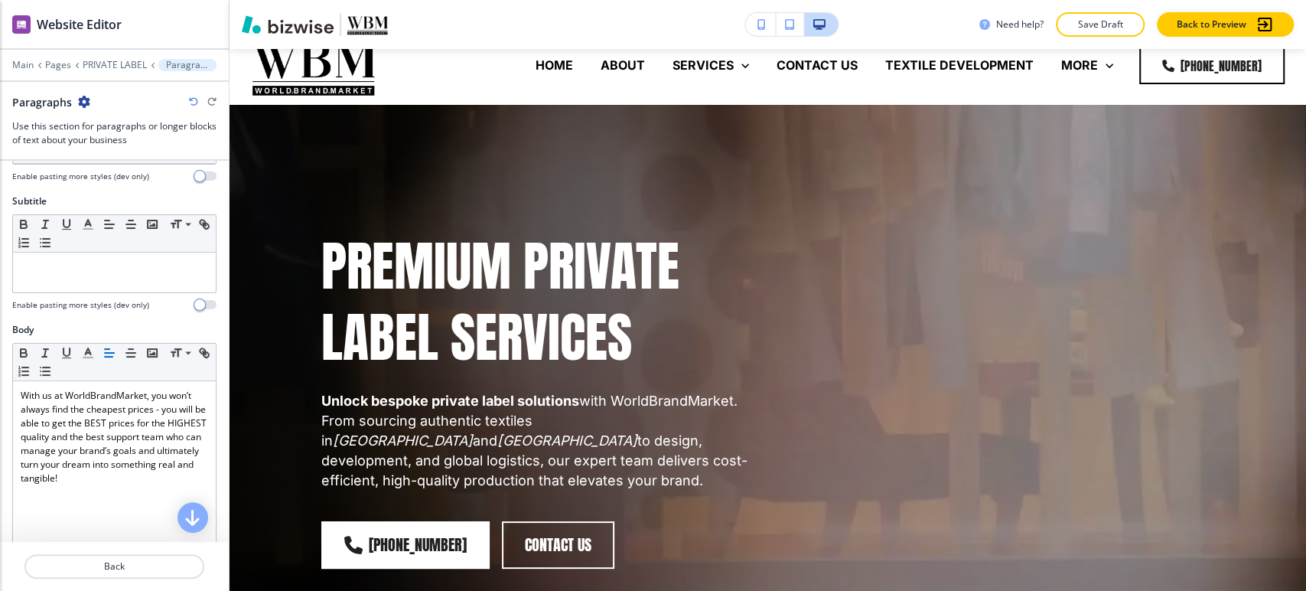
scroll to position [0, 0]
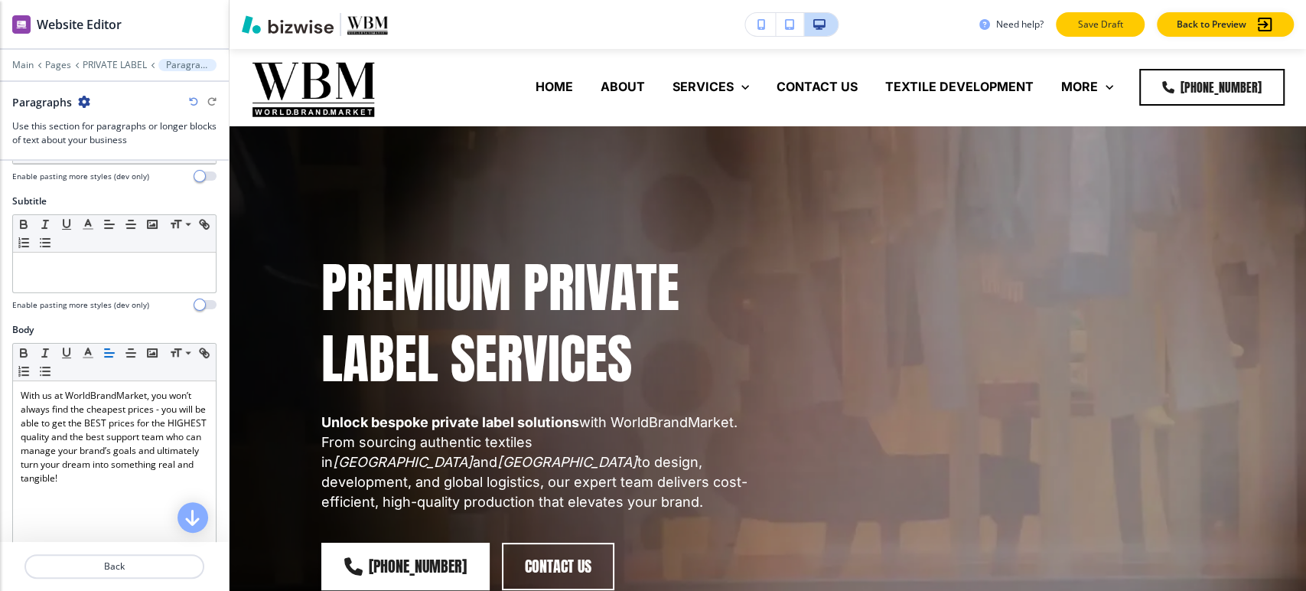
click at [1100, 18] on p "Save Draft" at bounding box center [1100, 25] width 49 height 14
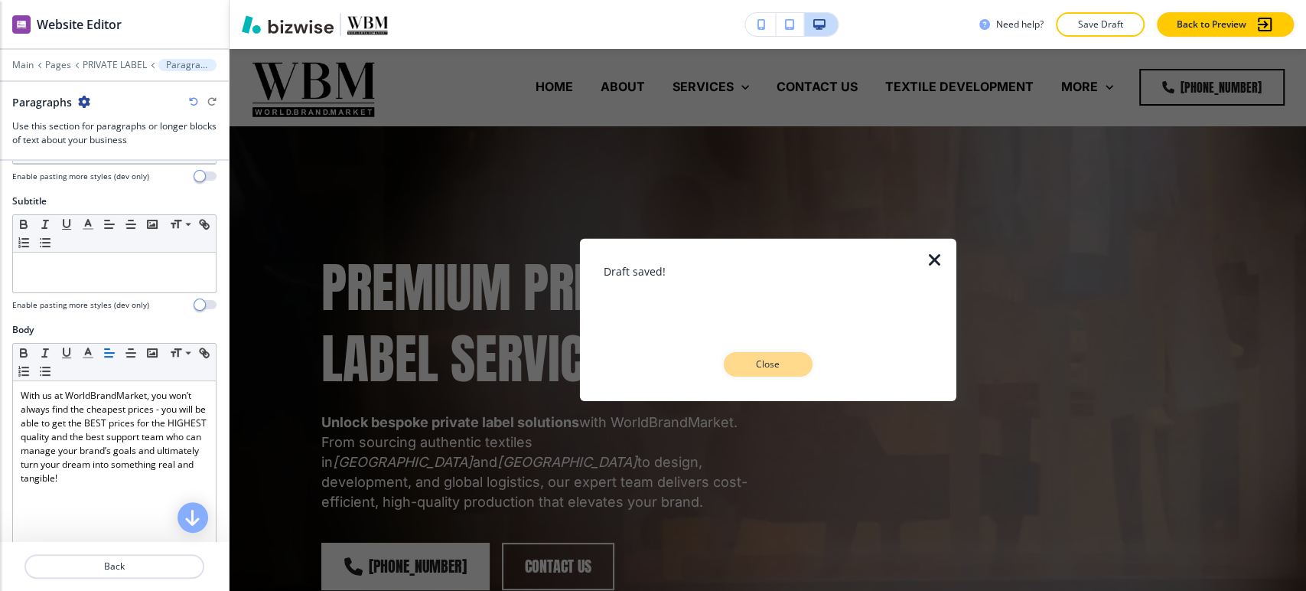
click at [802, 362] on button "Close" at bounding box center [768, 364] width 89 height 24
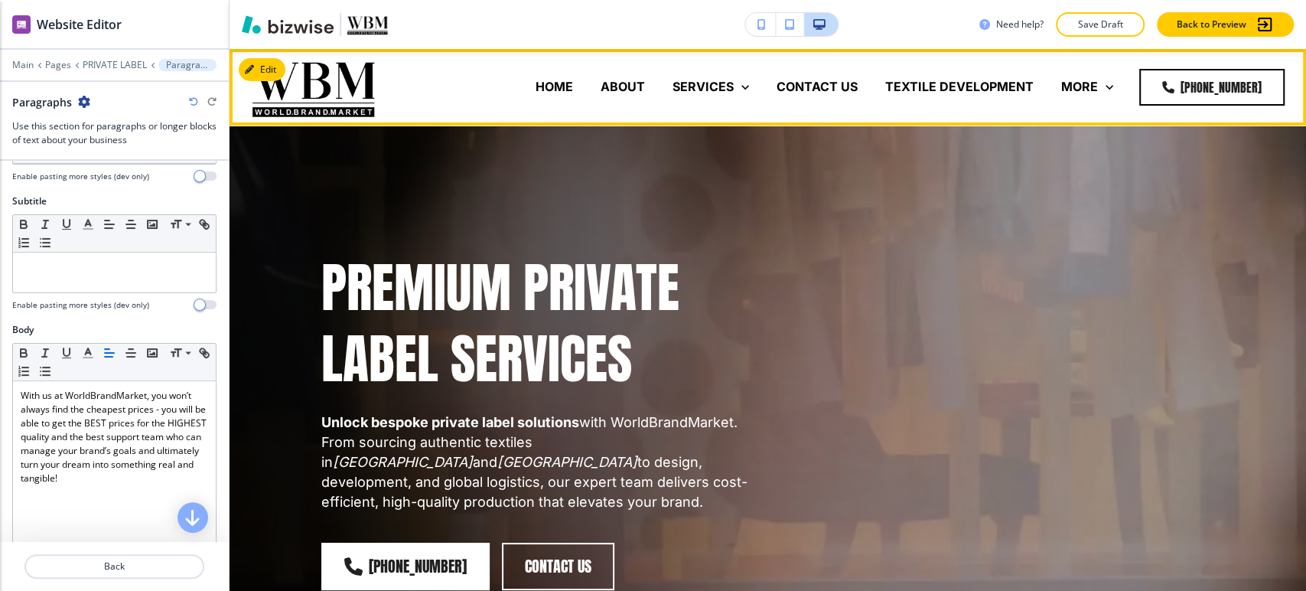
click at [931, 84] on p "TEXTILE DEVELOPMENT" at bounding box center [959, 87] width 148 height 18
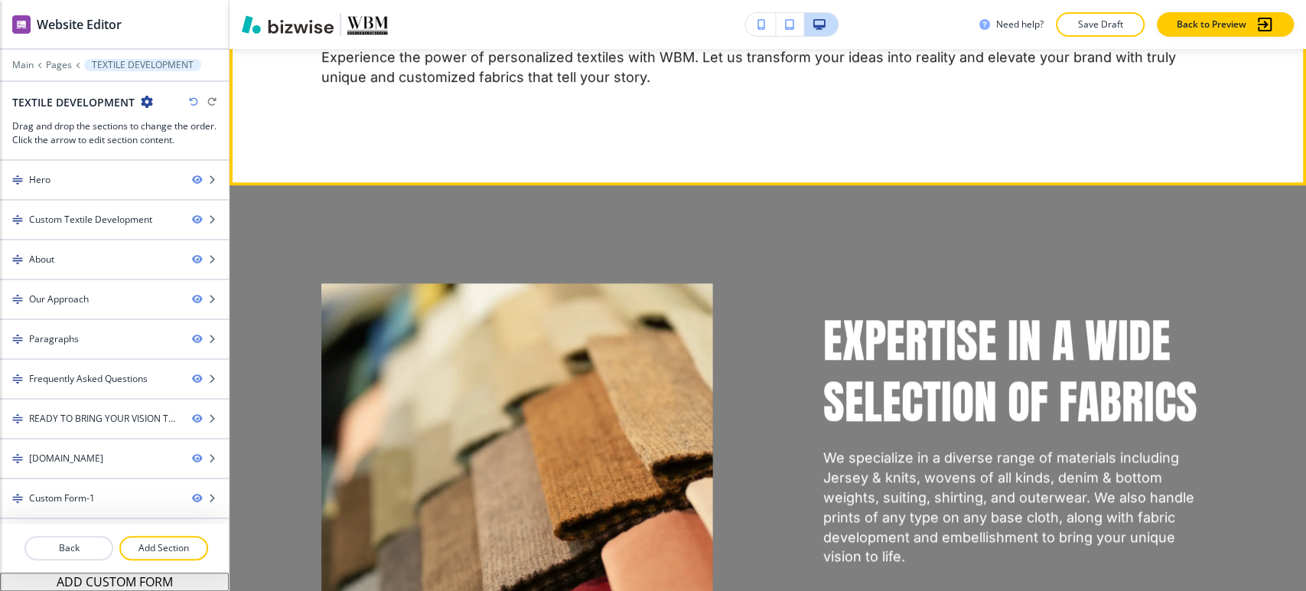
scroll to position [1105, 0]
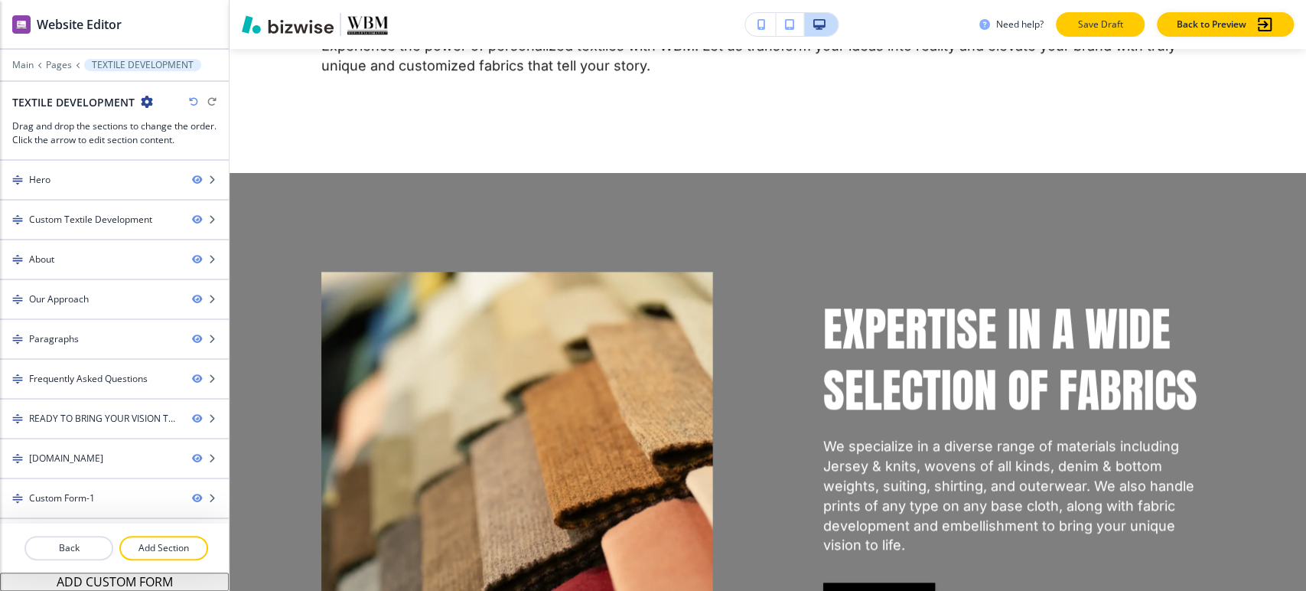
click at [1115, 25] on p "Save Draft" at bounding box center [1100, 25] width 49 height 14
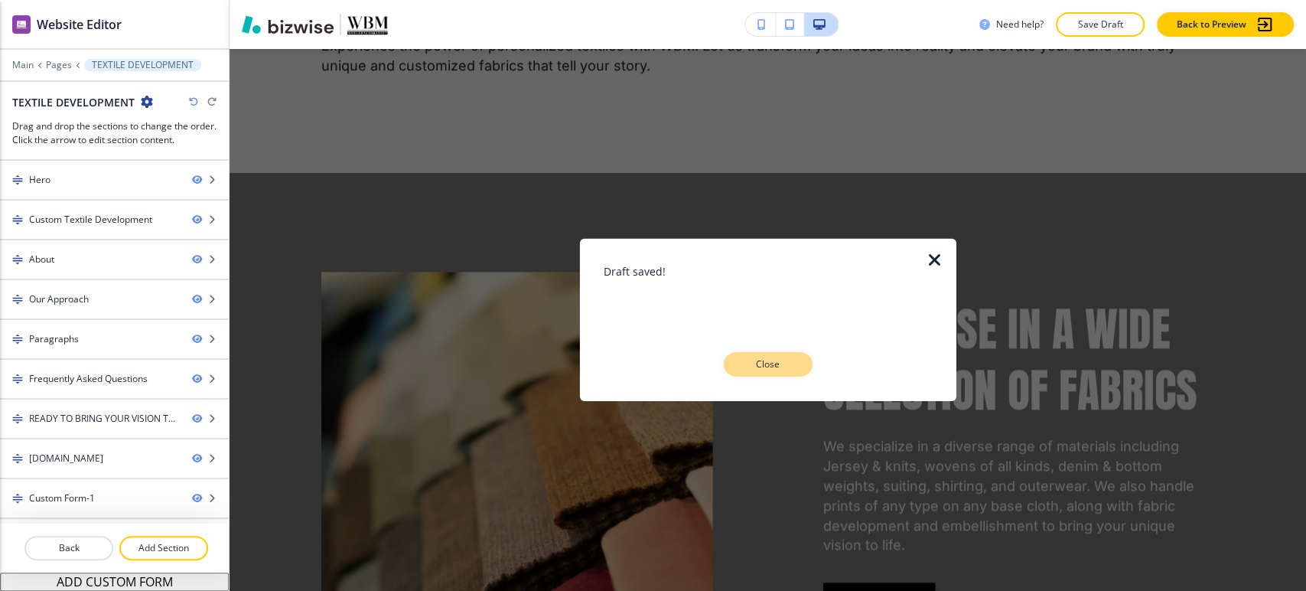
click at [761, 367] on p "Close" at bounding box center [768, 364] width 49 height 14
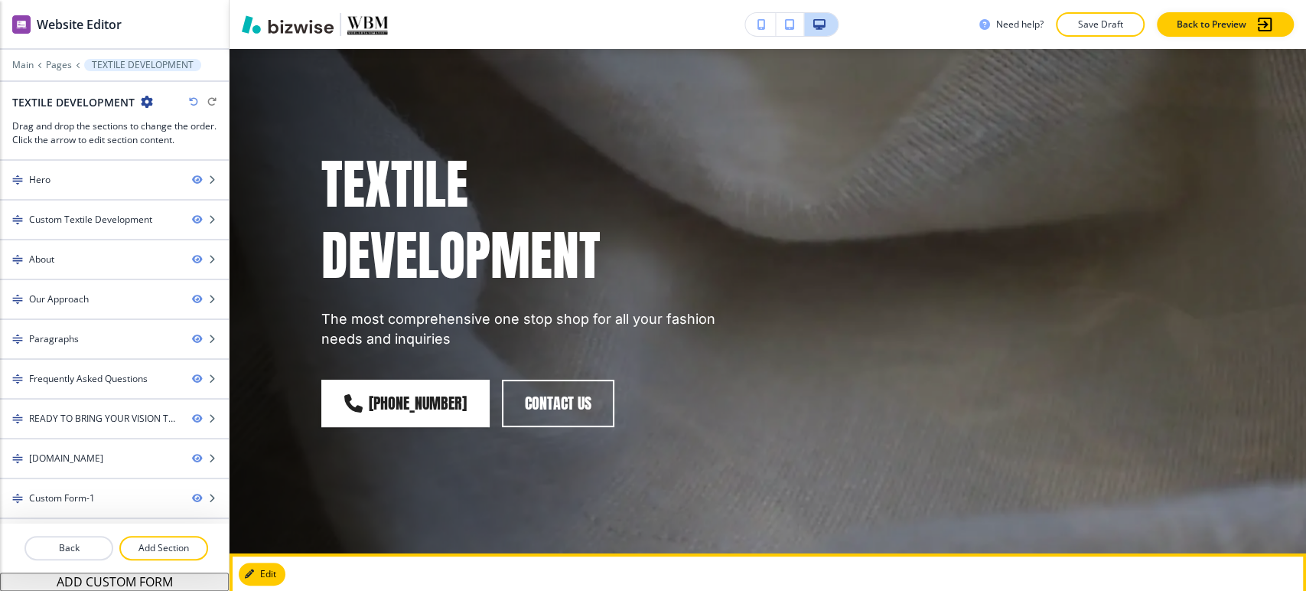
scroll to position [0, 0]
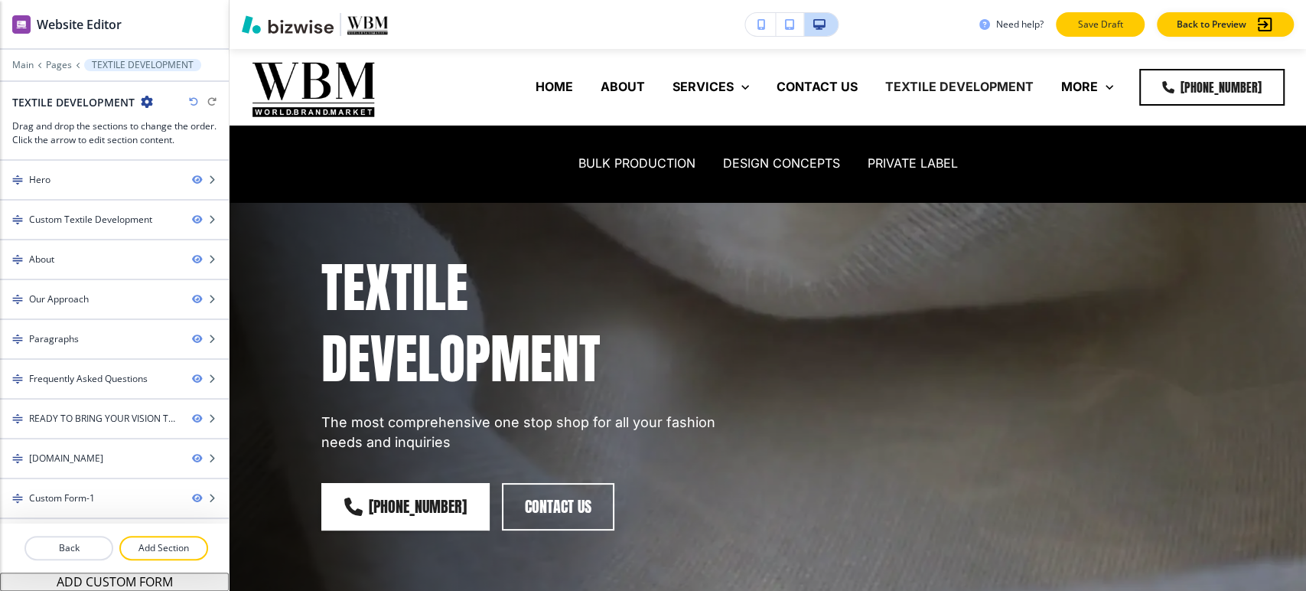
click at [1104, 27] on p "Save Draft" at bounding box center [1100, 25] width 49 height 14
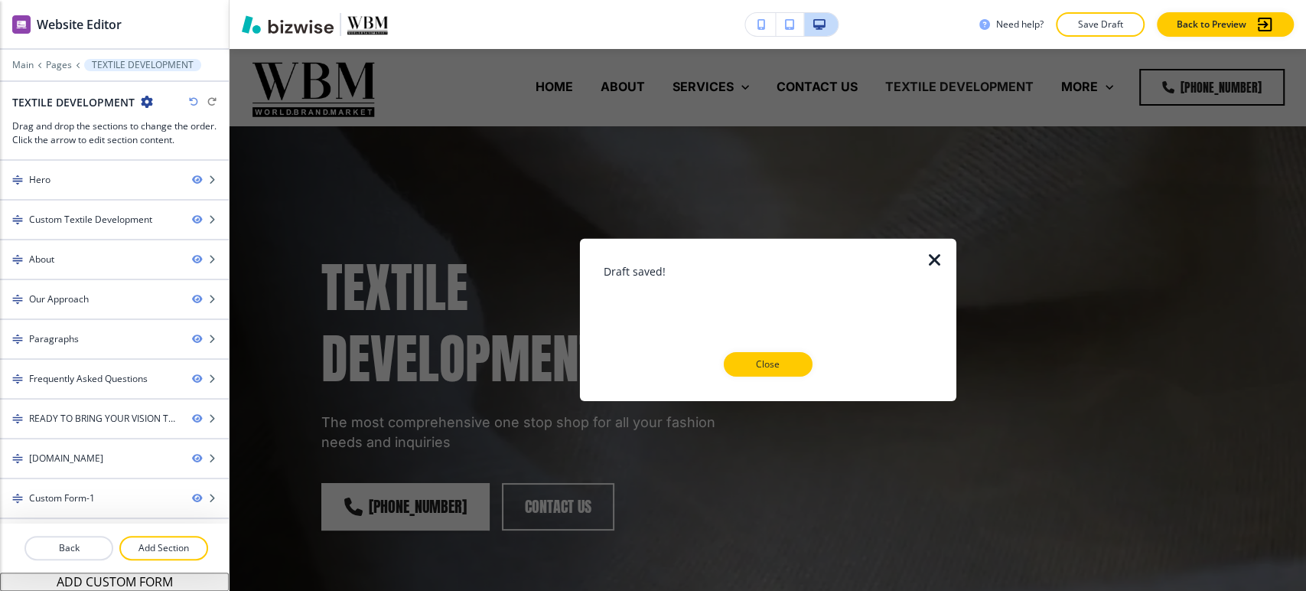
drag, startPoint x: 768, startPoint y: 357, endPoint x: 753, endPoint y: 274, distance: 84.7
click at [768, 357] on p "Close" at bounding box center [768, 364] width 49 height 14
